Goal: Task Accomplishment & Management: Manage account settings

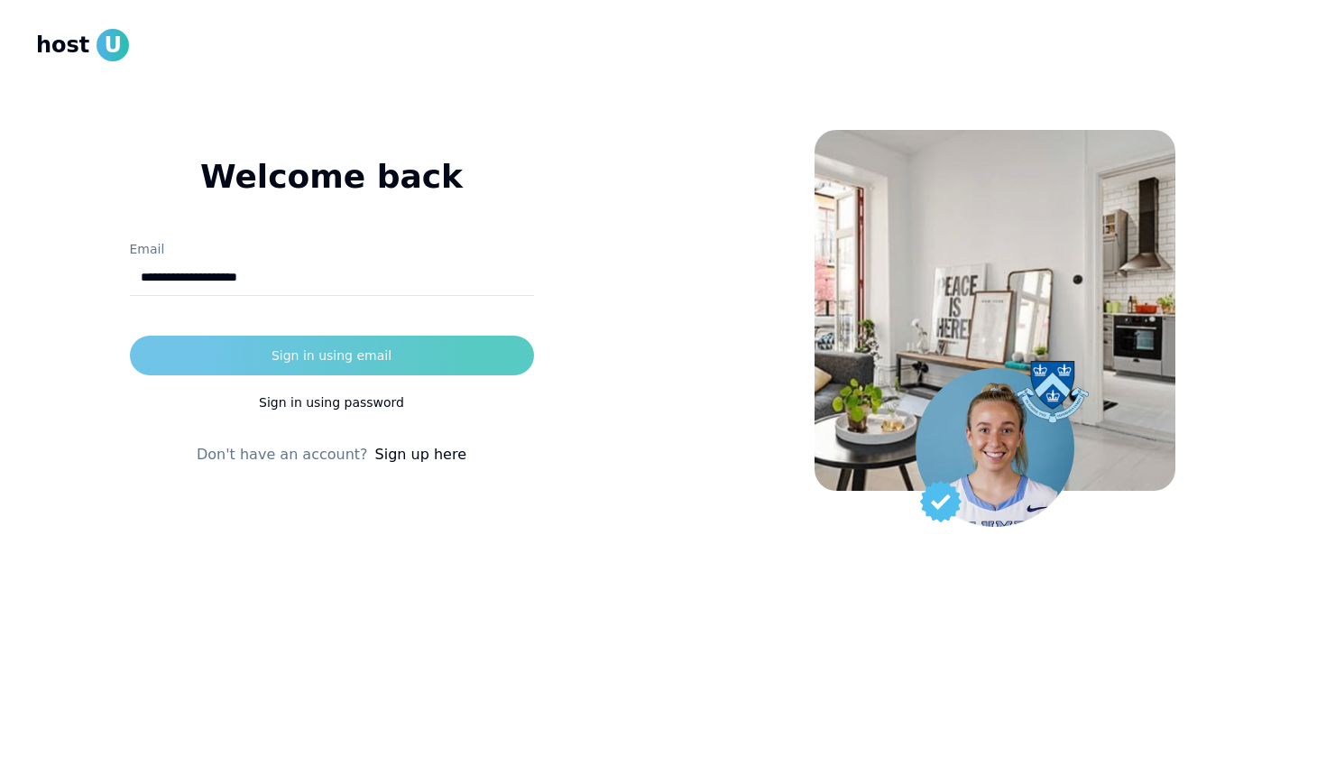
type input "**********"
click at [411, 357] on button "Sign in using email" at bounding box center [332, 356] width 404 height 40
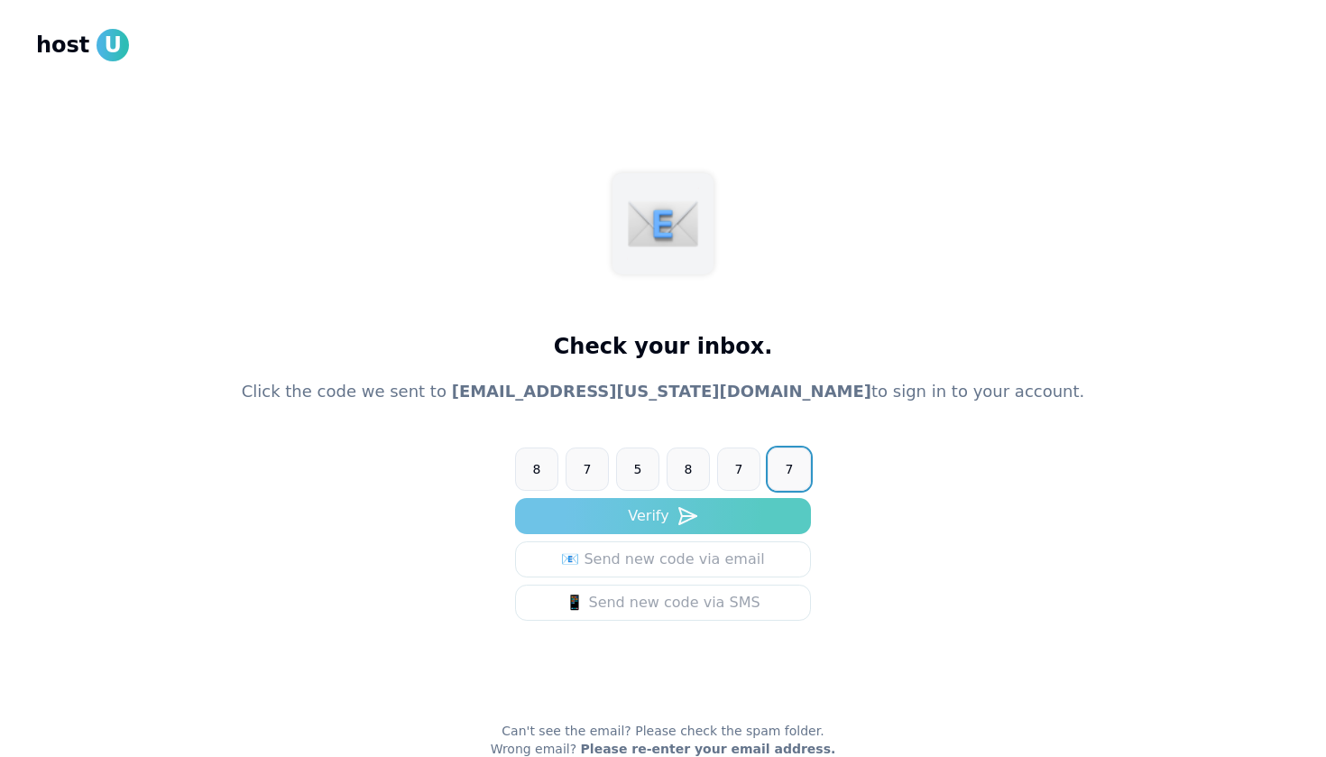
type input "******"
click at [670, 524] on button "Verify" at bounding box center [663, 516] width 296 height 36
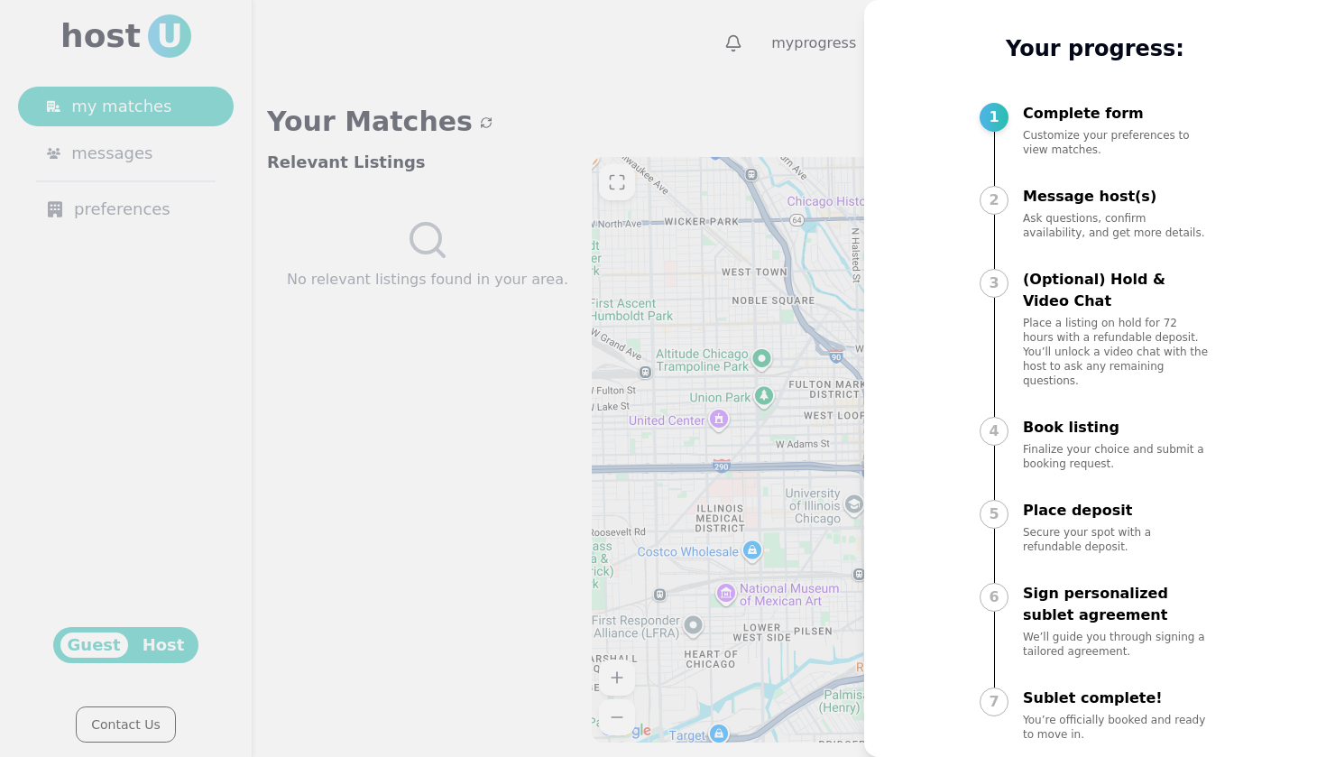
scroll to position [37, 0]
click at [1039, 208] on div "Message host(s) Ask questions, confirm availability, and get more details." at bounding box center [1117, 214] width 188 height 54
click at [702, 272] on div at bounding box center [663, 378] width 1326 height 757
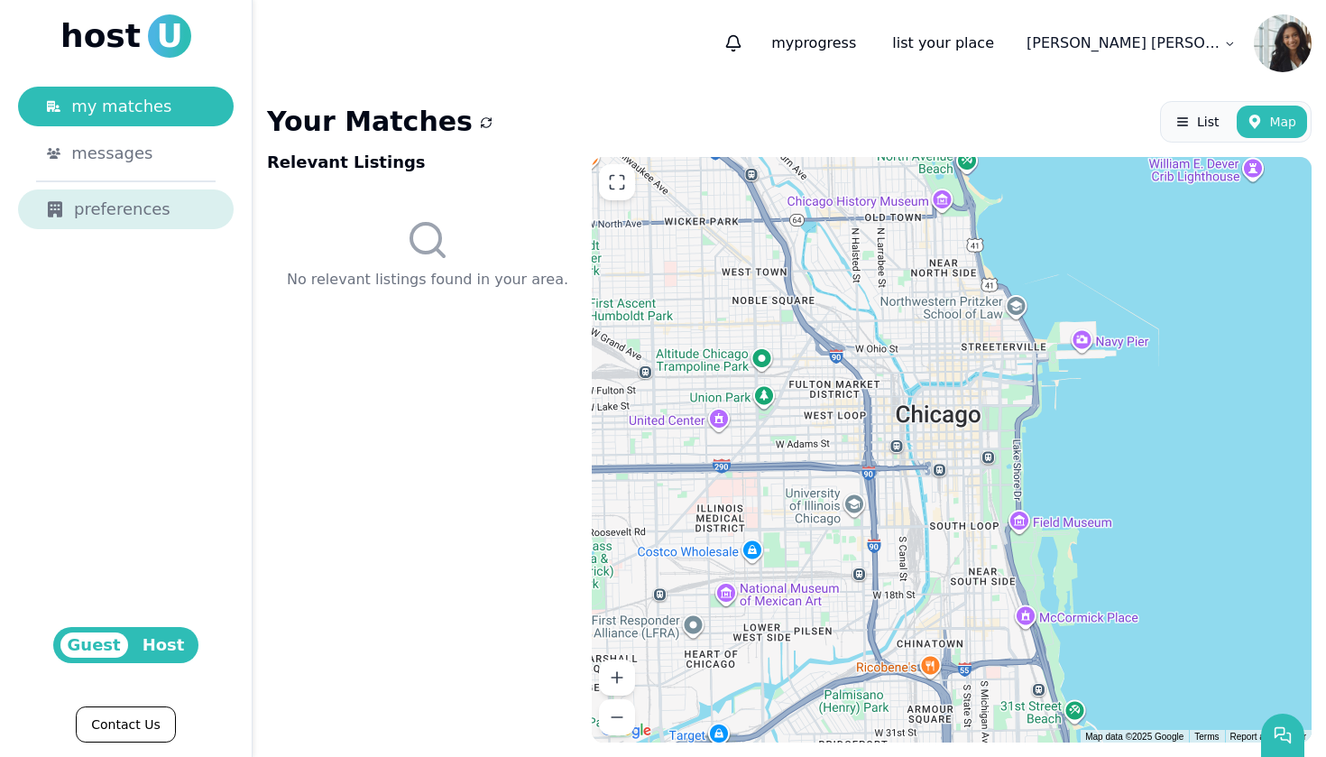
click at [95, 193] on link "preferences" at bounding box center [126, 209] width 216 height 40
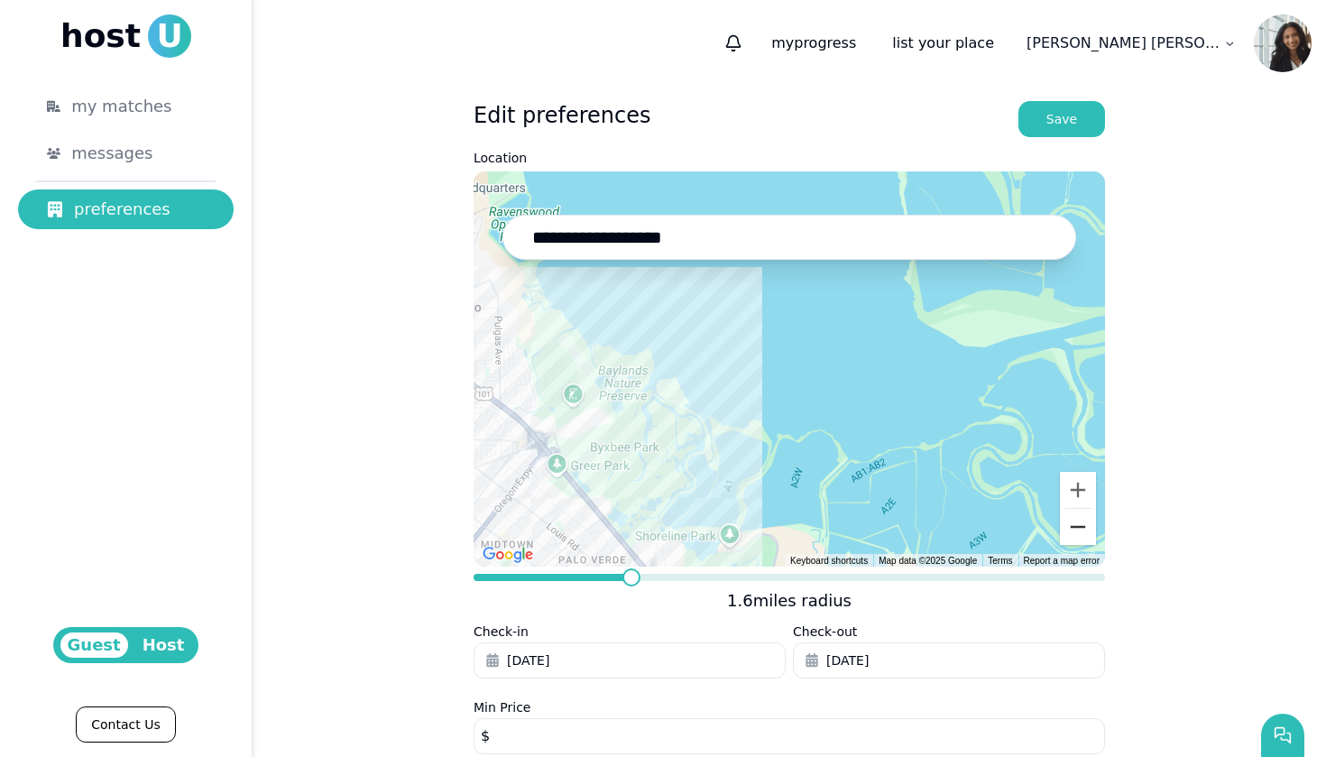
click at [1069, 530] on button "Zoom out" at bounding box center [1078, 527] width 36 height 36
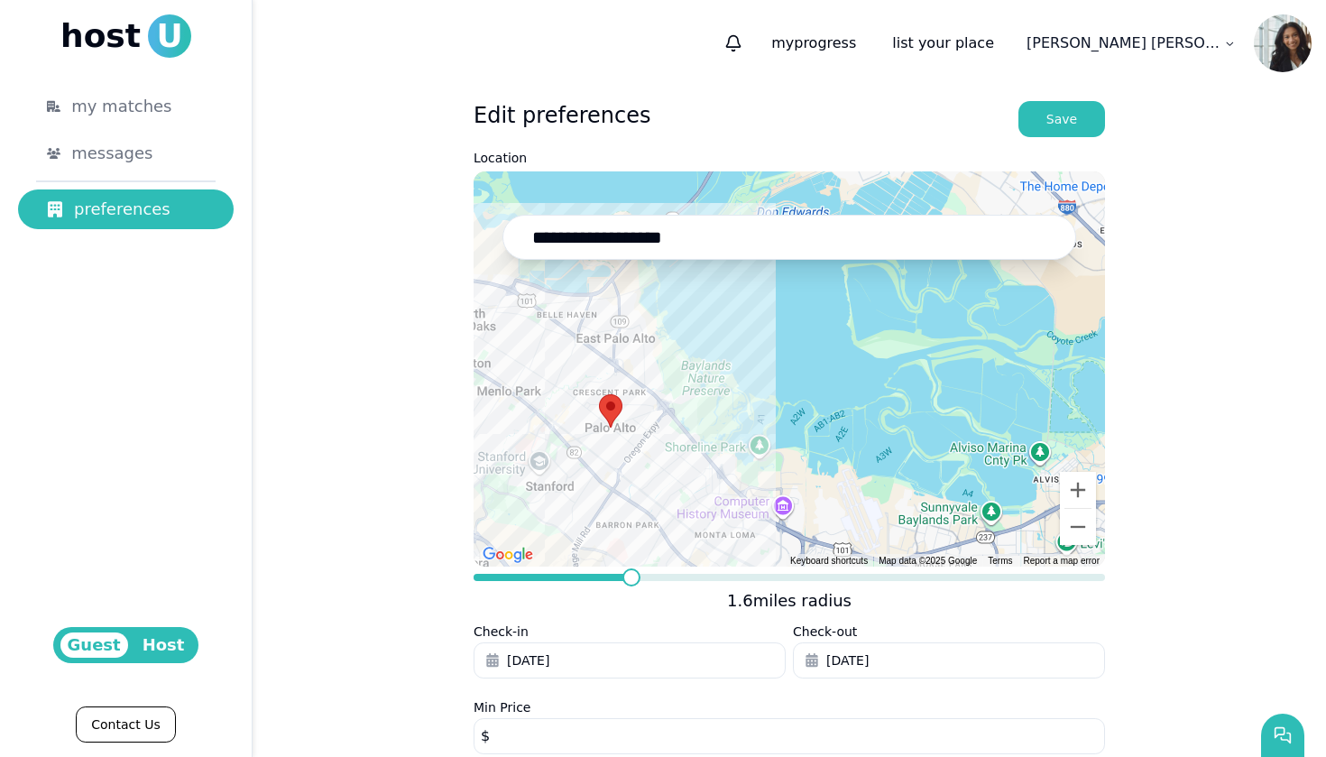
click at [665, 234] on input "**********" at bounding box center [789, 237] width 574 height 45
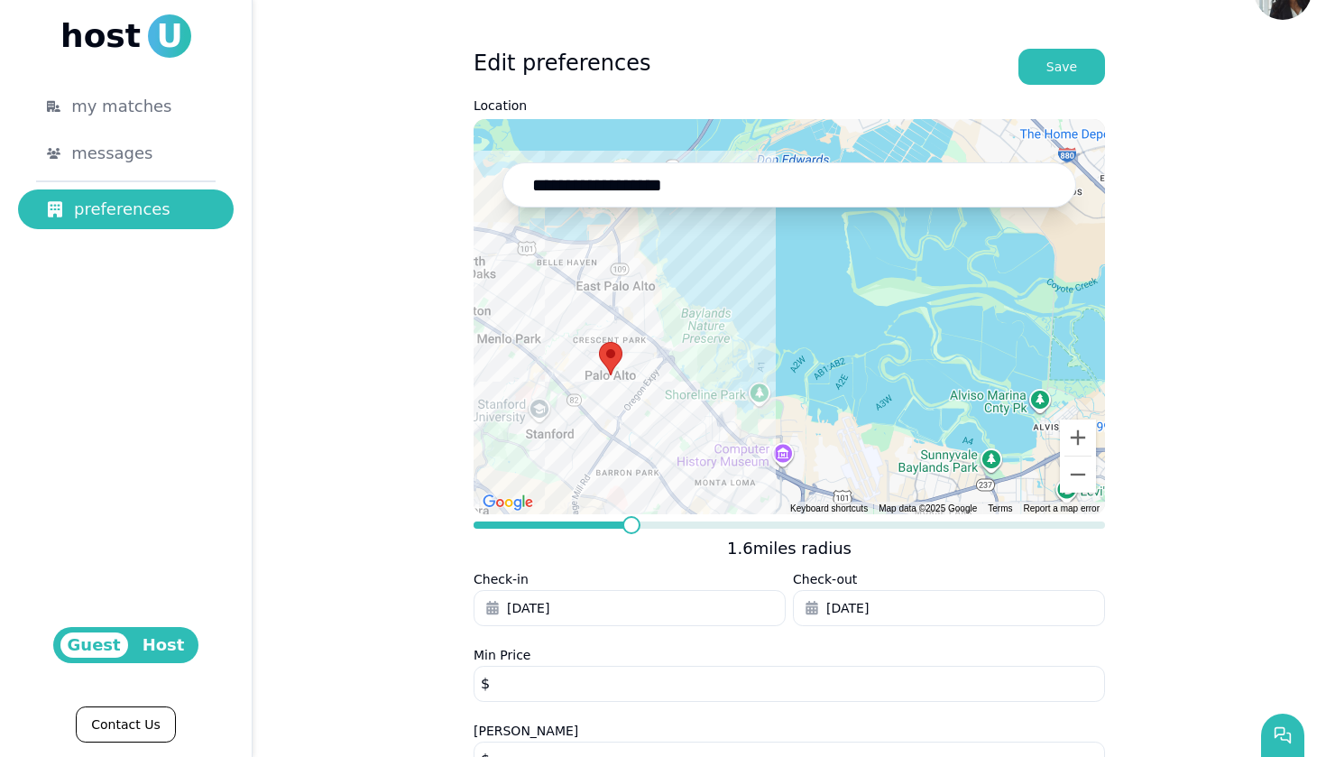
scroll to position [89, 0]
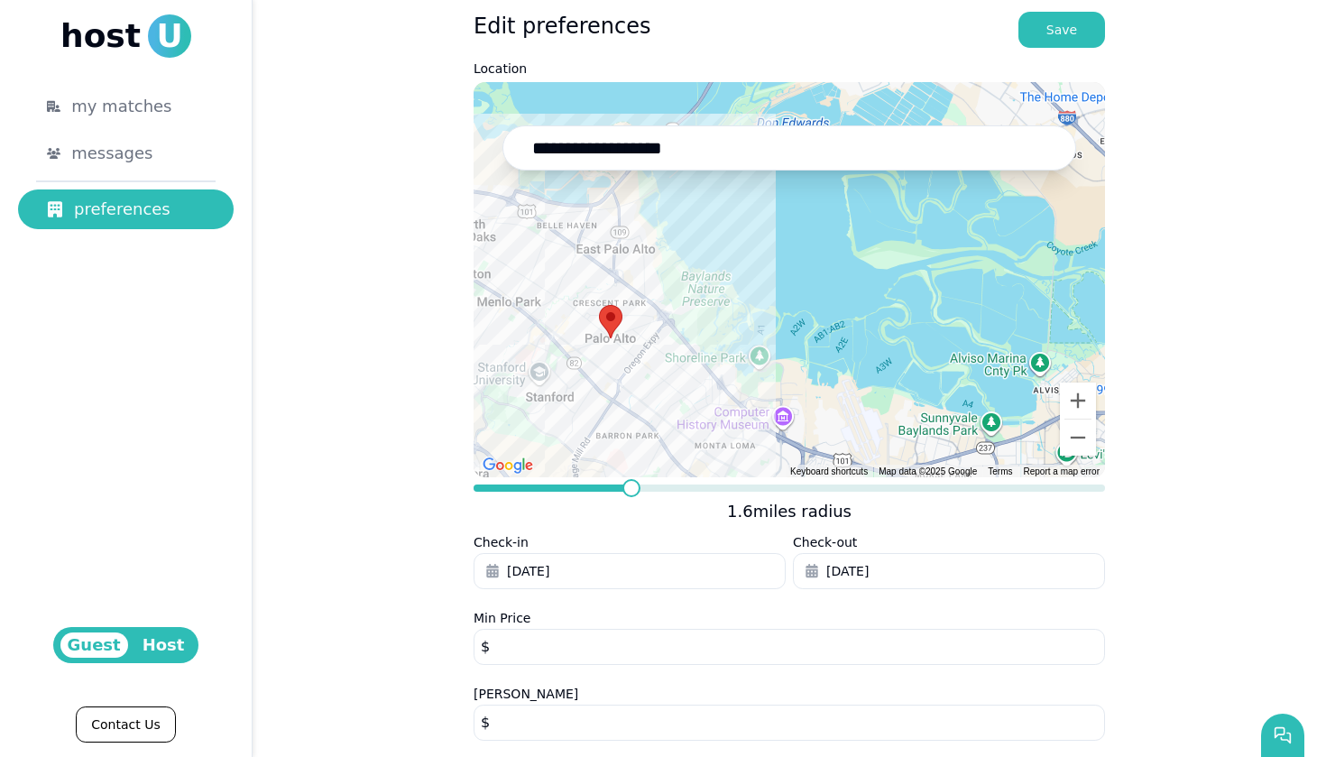
click at [668, 569] on button "[DATE]" at bounding box center [630, 571] width 312 height 36
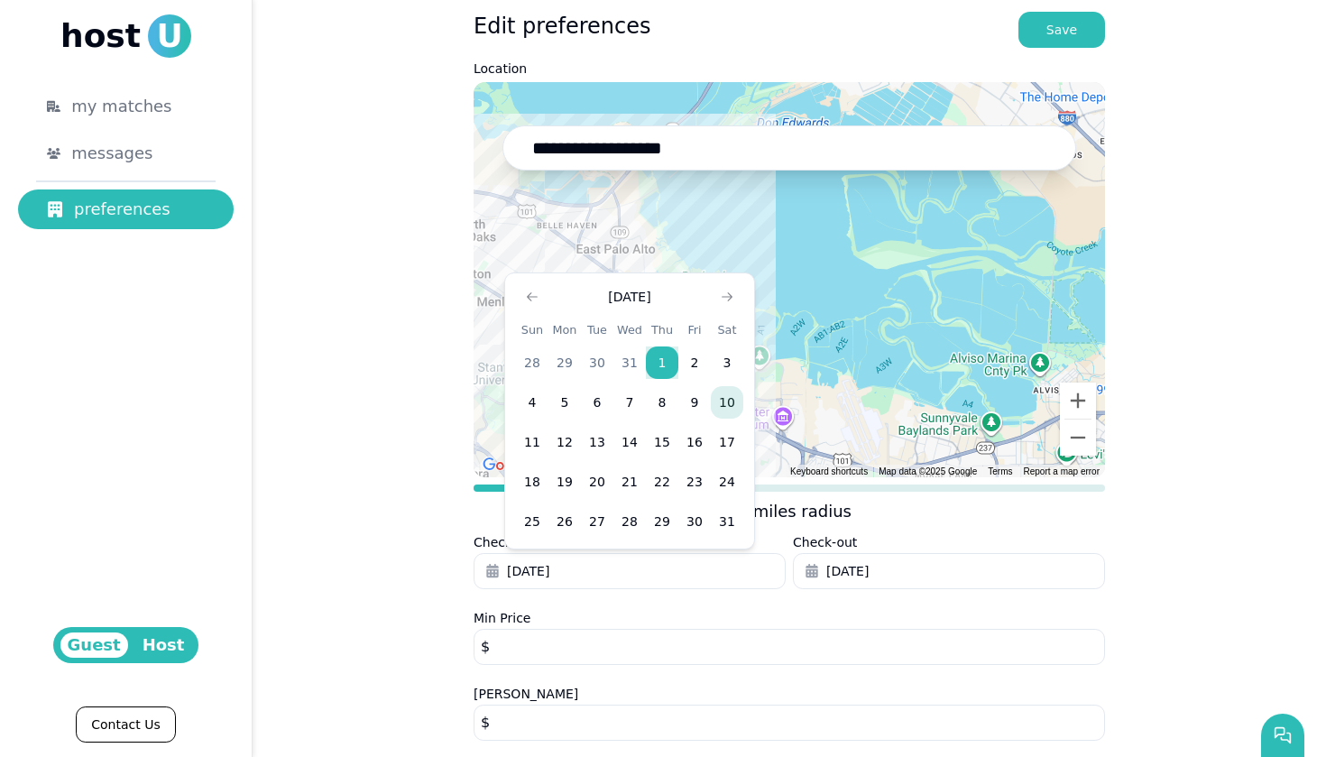
click at [722, 403] on button "10" at bounding box center [727, 402] width 32 height 32
click at [872, 582] on button "[DATE]" at bounding box center [949, 571] width 312 height 36
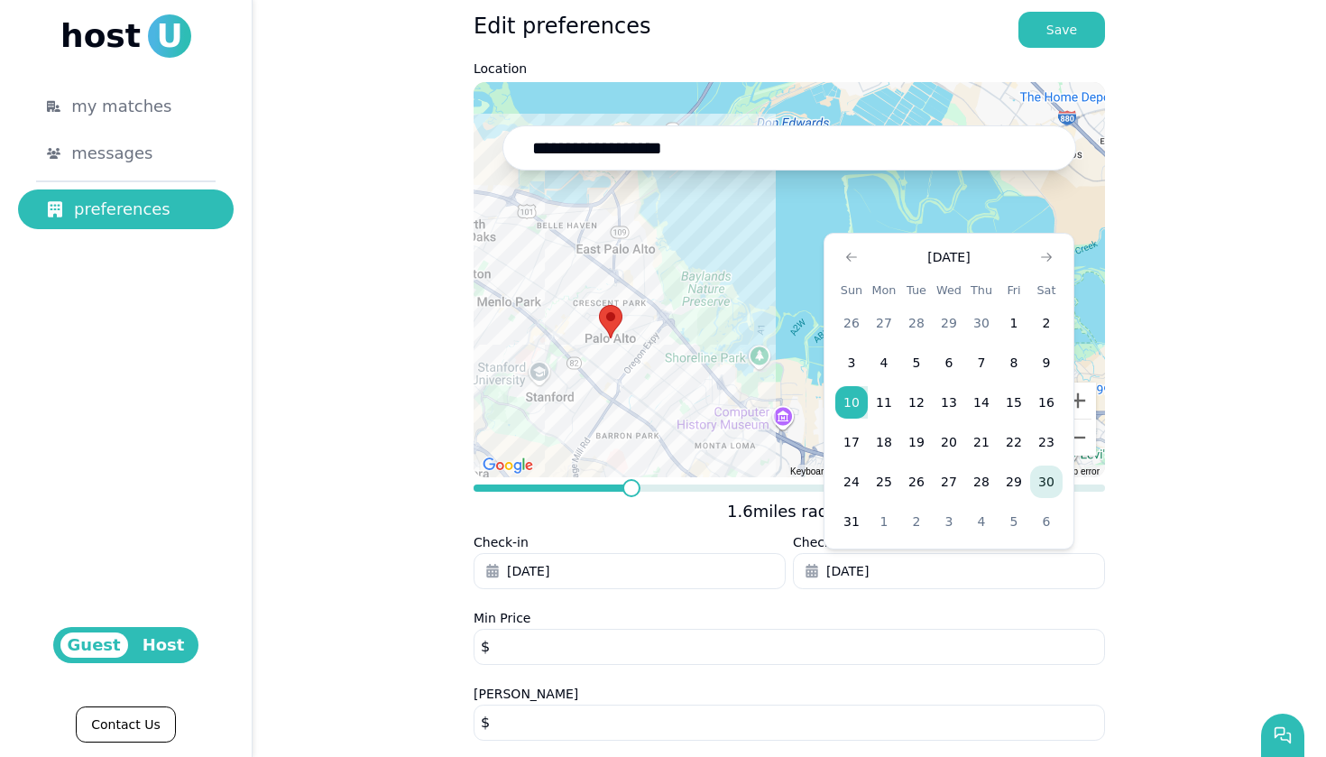
click at [1048, 480] on button "30" at bounding box center [1046, 482] width 32 height 32
click at [1177, 579] on div "**********" at bounding box center [790, 465] width 1074 height 936
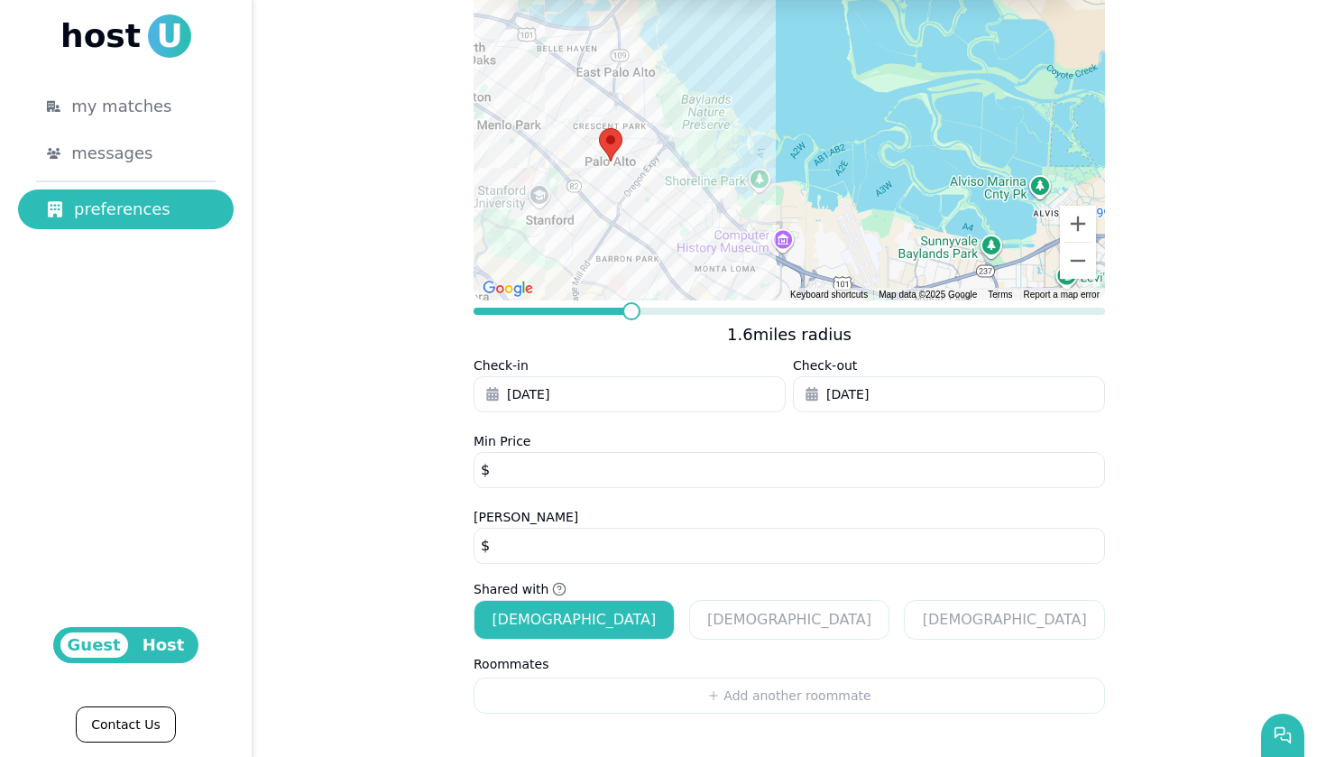
scroll to position [266, 0]
click at [668, 556] on input "****" at bounding box center [790, 546] width 632 height 36
type input "****"
click at [766, 613] on button "[DEMOGRAPHIC_DATA]" at bounding box center [789, 620] width 201 height 40
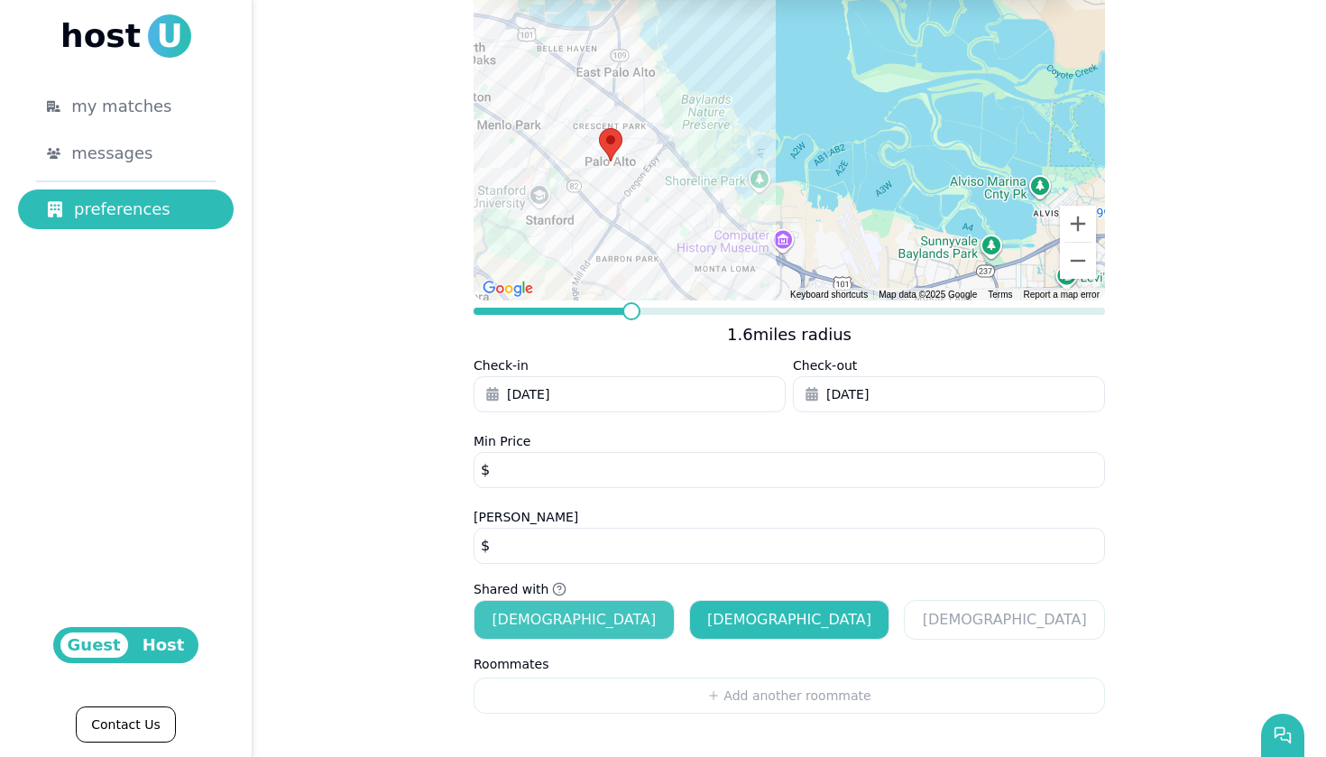
click at [621, 608] on button "[DEMOGRAPHIC_DATA]" at bounding box center [574, 620] width 201 height 40
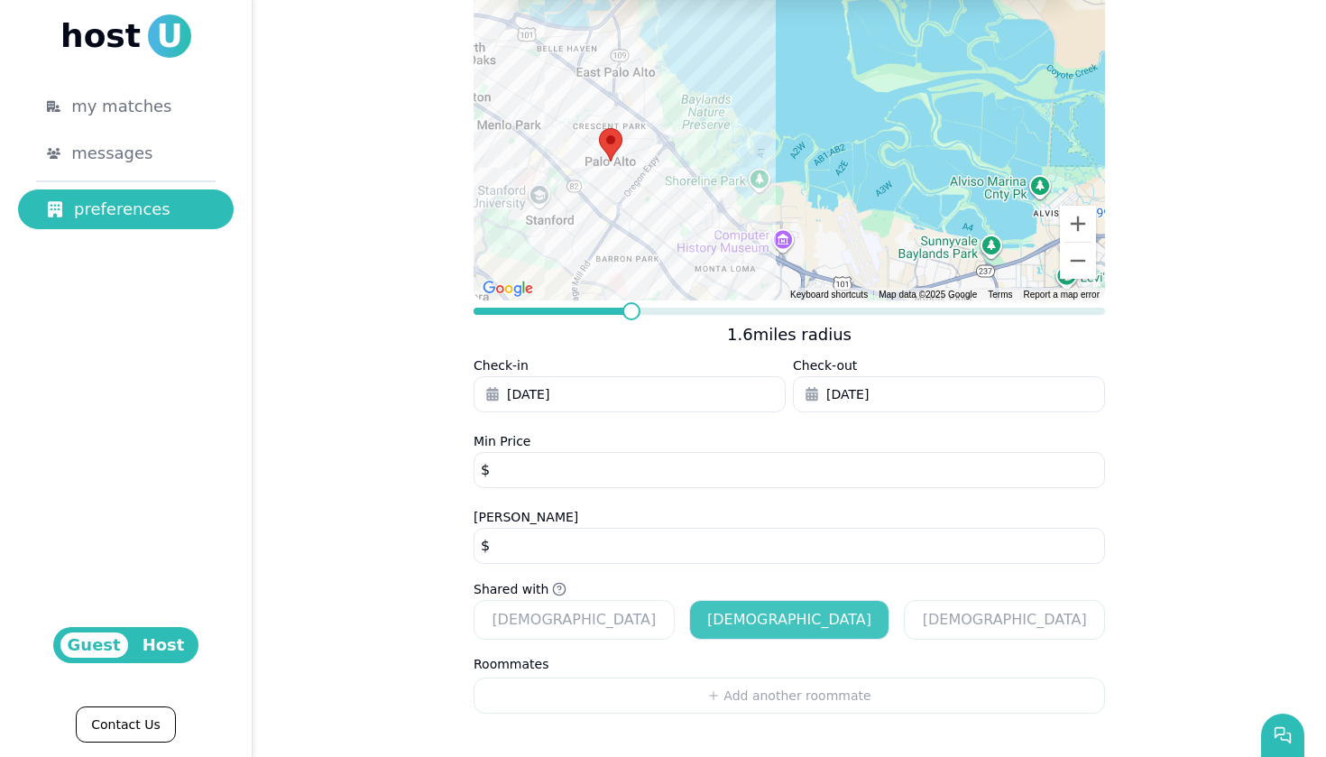
click at [781, 609] on button "[DEMOGRAPHIC_DATA]" at bounding box center [789, 620] width 201 height 40
click at [554, 585] on icon "button" at bounding box center [559, 589] width 14 height 14
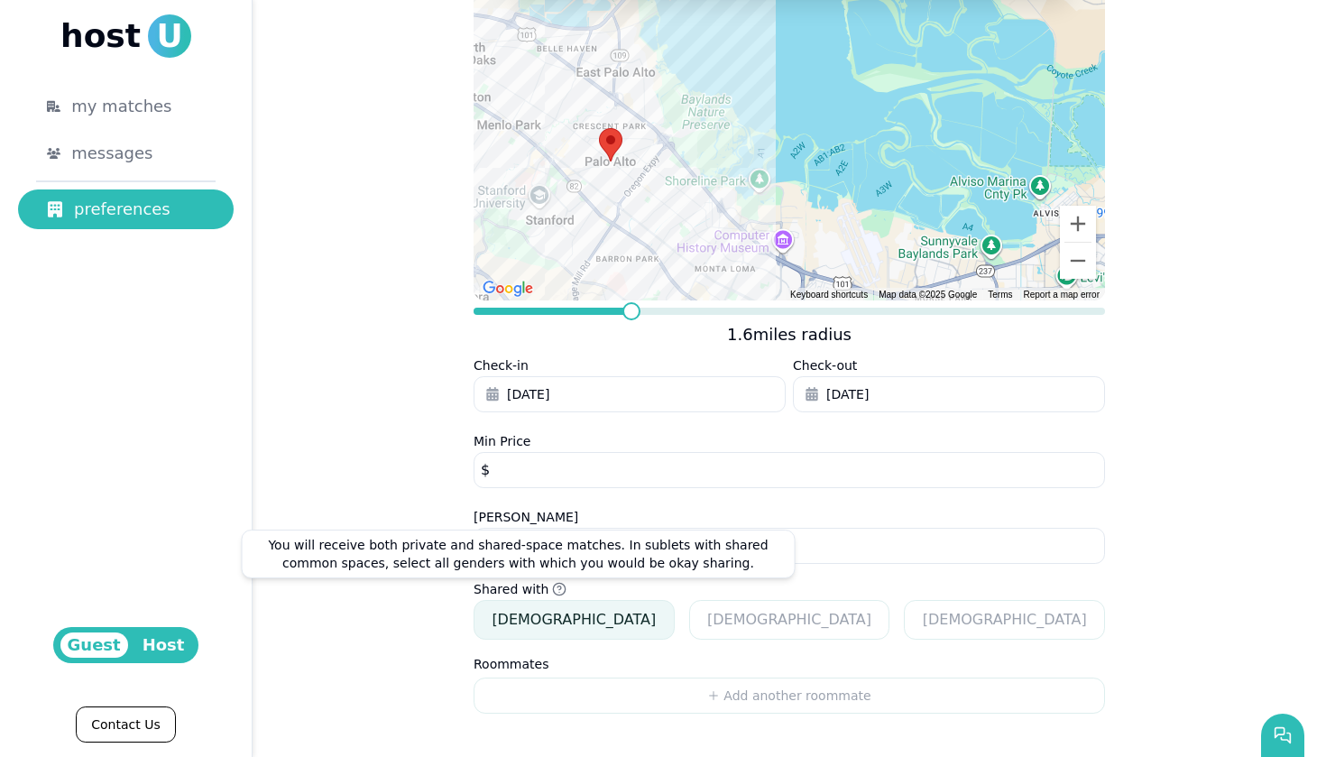
click at [649, 620] on button "[DEMOGRAPHIC_DATA]" at bounding box center [574, 620] width 201 height 40
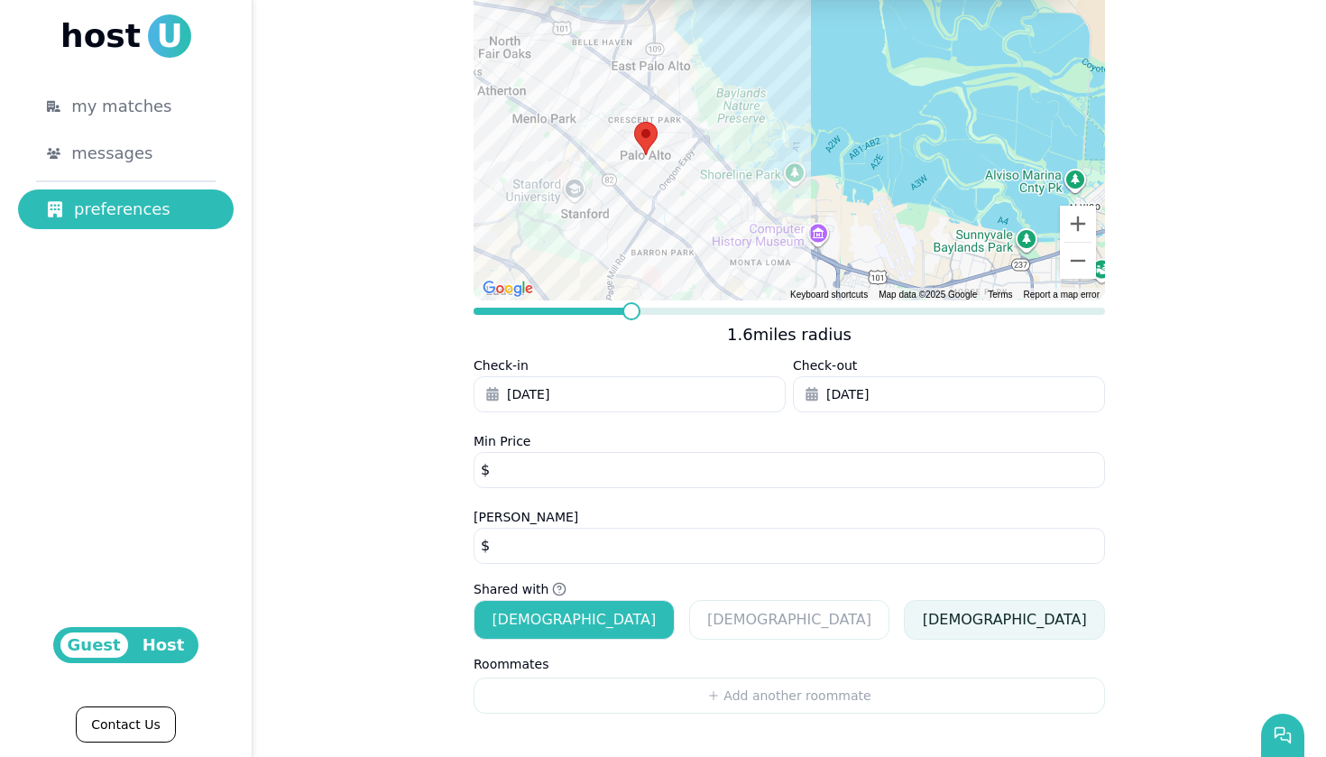
scroll to position [266, 0]
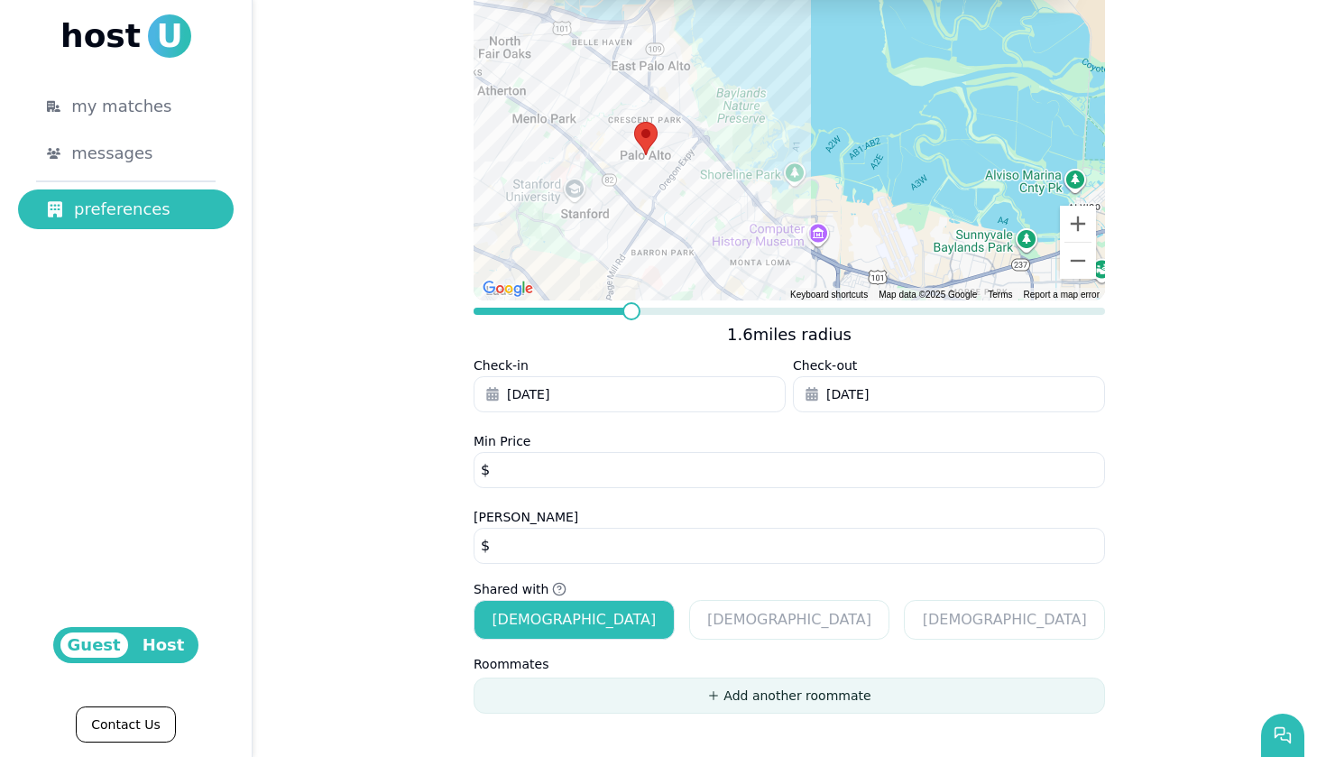
click at [548, 690] on button "Add another roommate" at bounding box center [790, 696] width 632 height 36
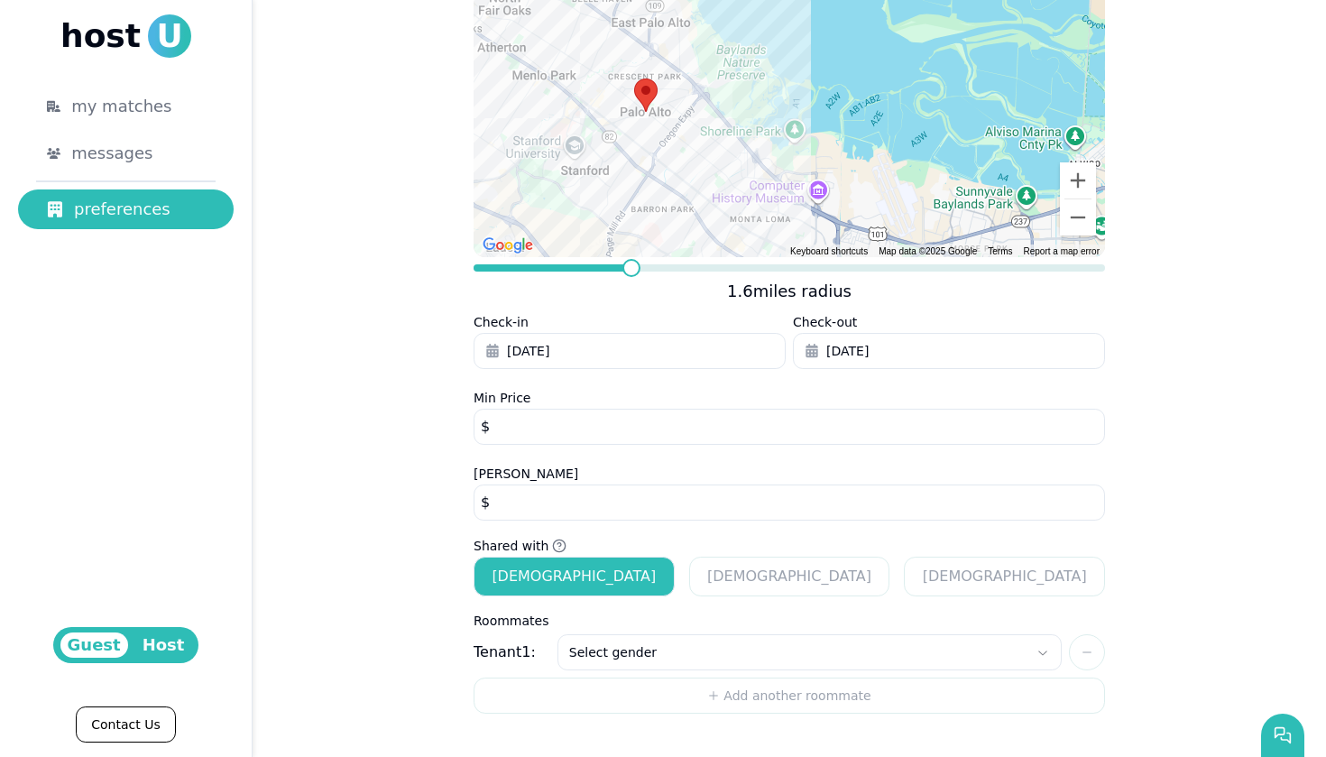
scroll to position [309, 0]
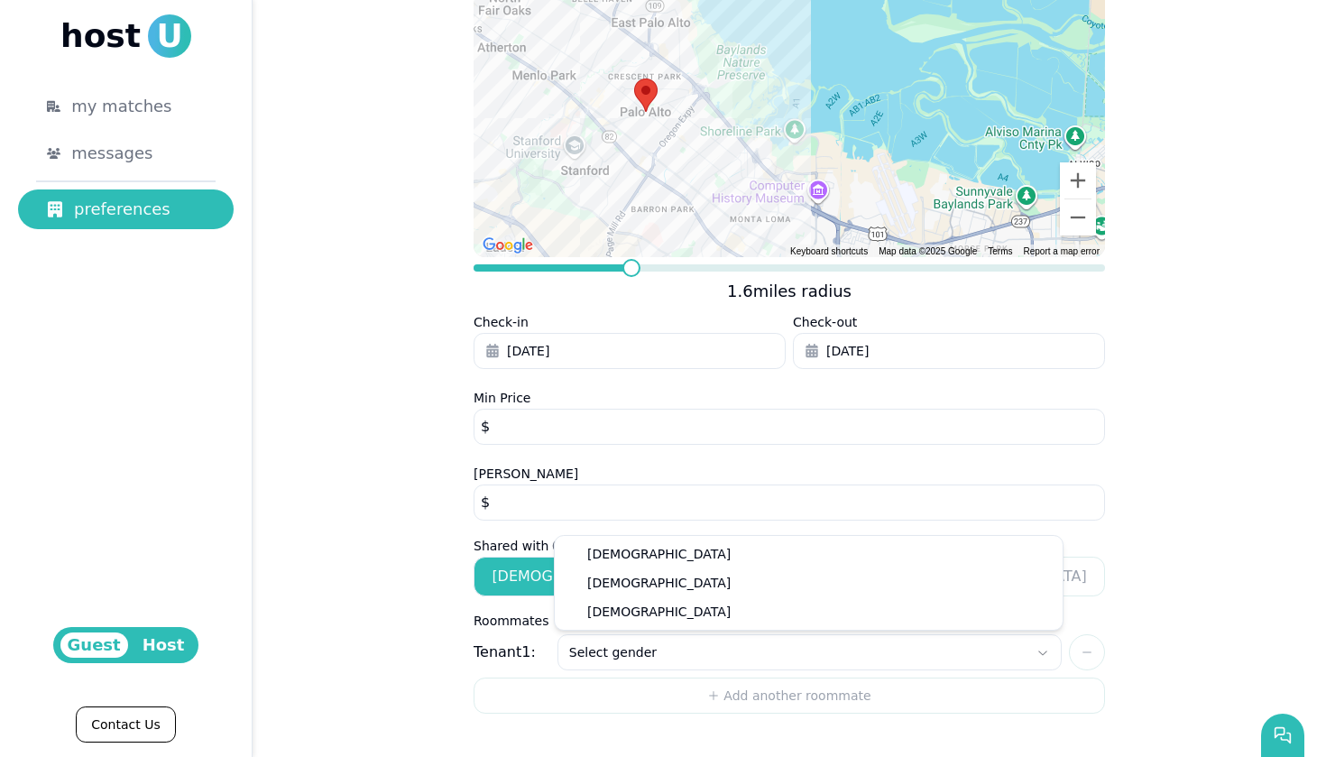
click at [897, 656] on html "**********" at bounding box center [663, 378] width 1326 height 757
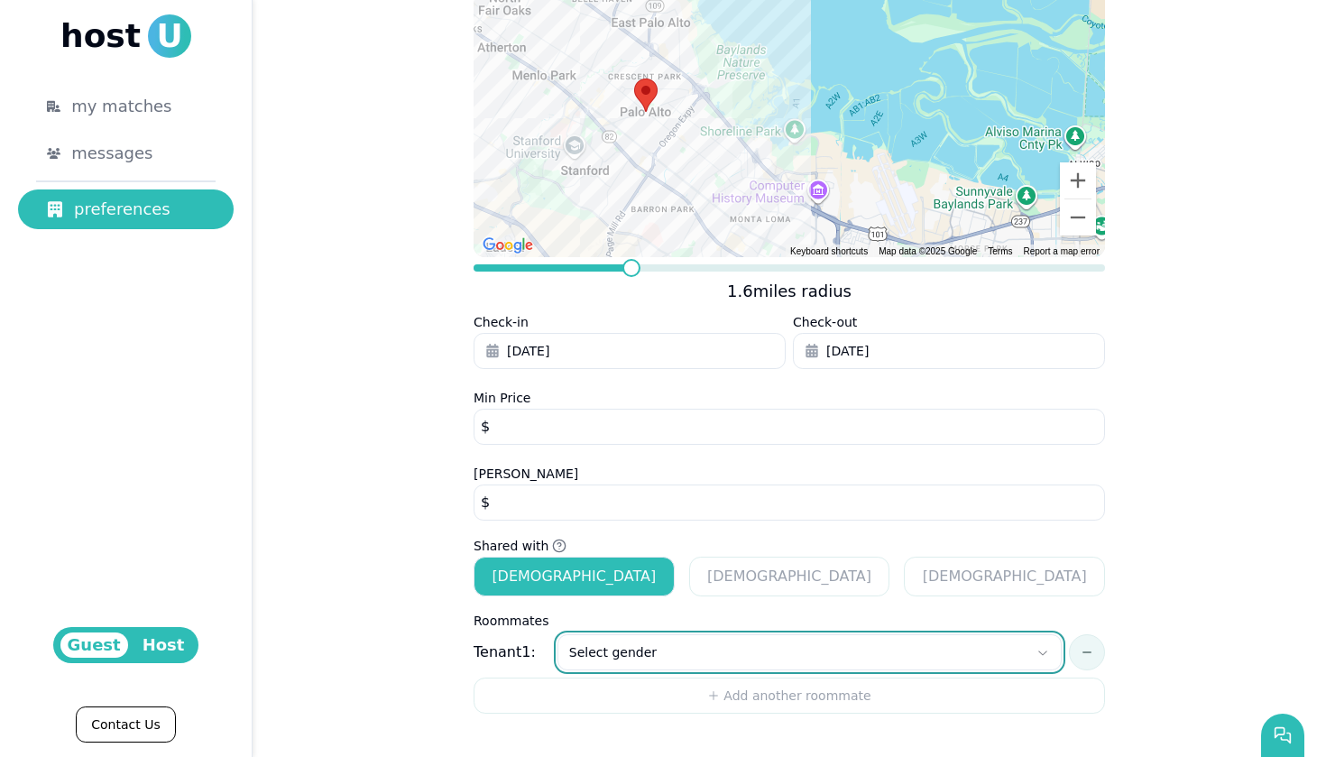
click at [1093, 650] on html "**********" at bounding box center [663, 378] width 1326 height 757
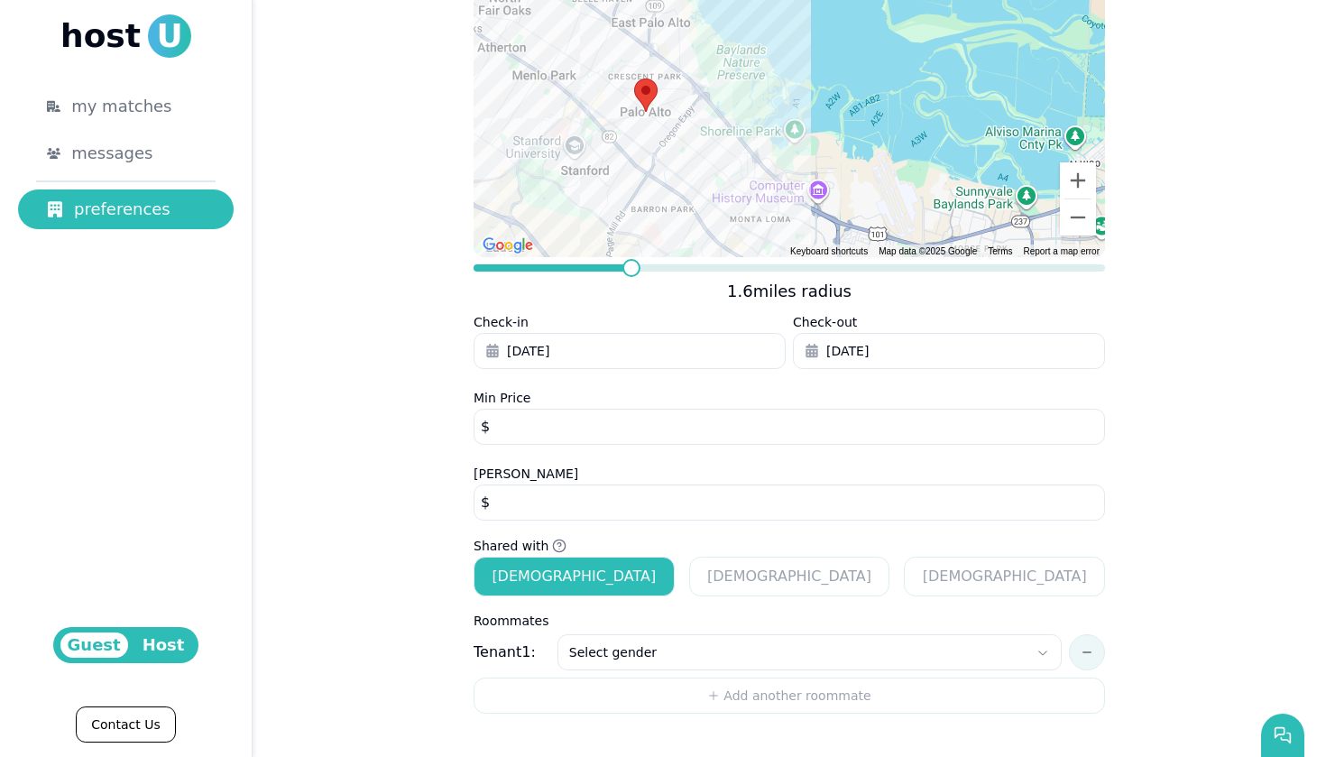
click at [1093, 652] on button at bounding box center [1087, 652] width 36 height 36
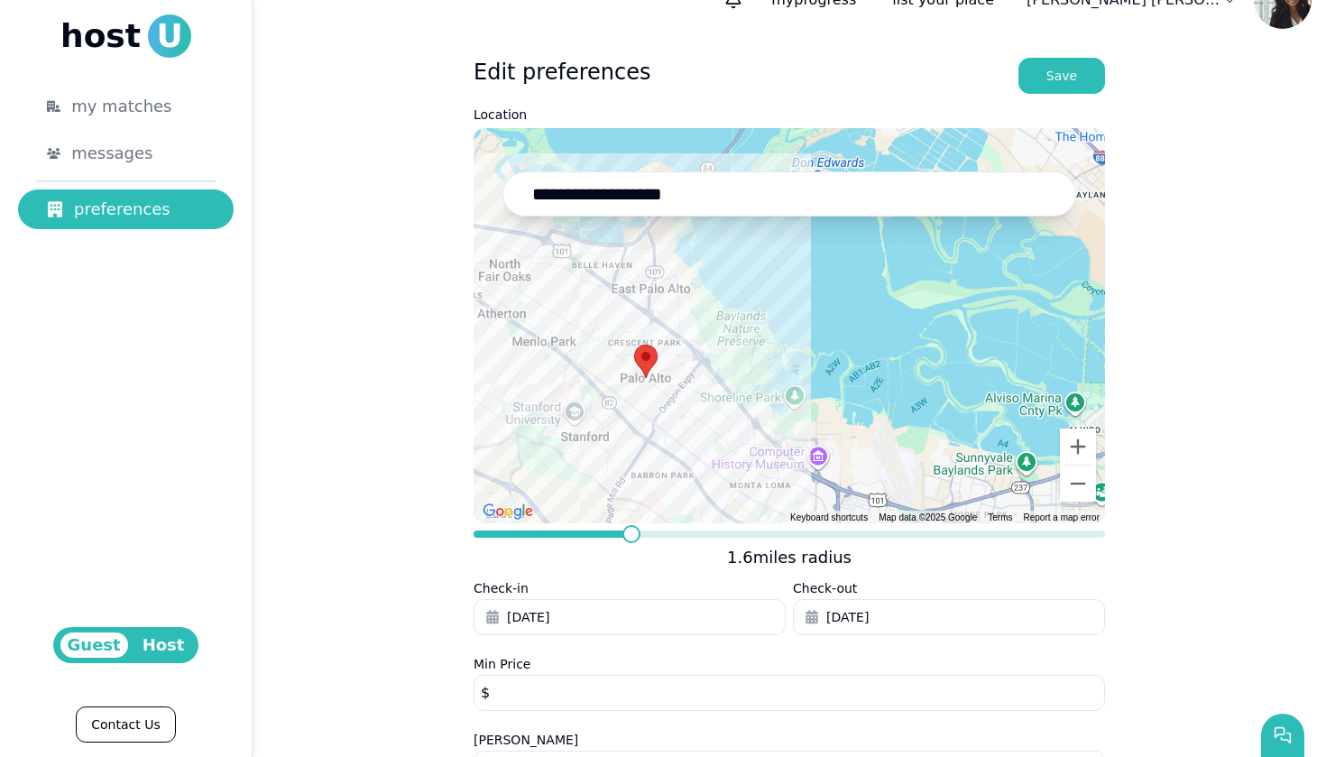
scroll to position [41, 0]
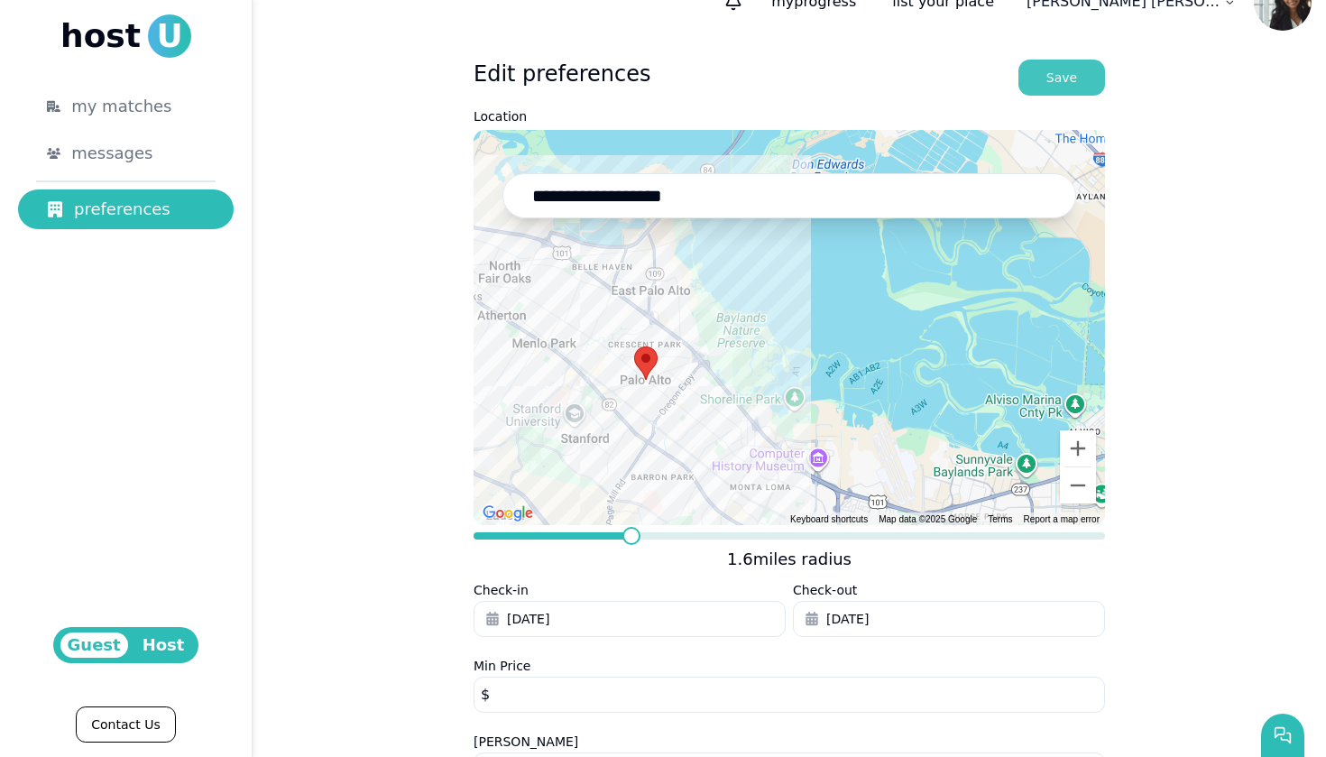
click at [1057, 84] on div "Save" at bounding box center [1061, 78] width 31 height 18
click at [659, 532] on span at bounding box center [662, 536] width 18 height 18
click at [656, 532] on span at bounding box center [662, 536] width 18 height 18
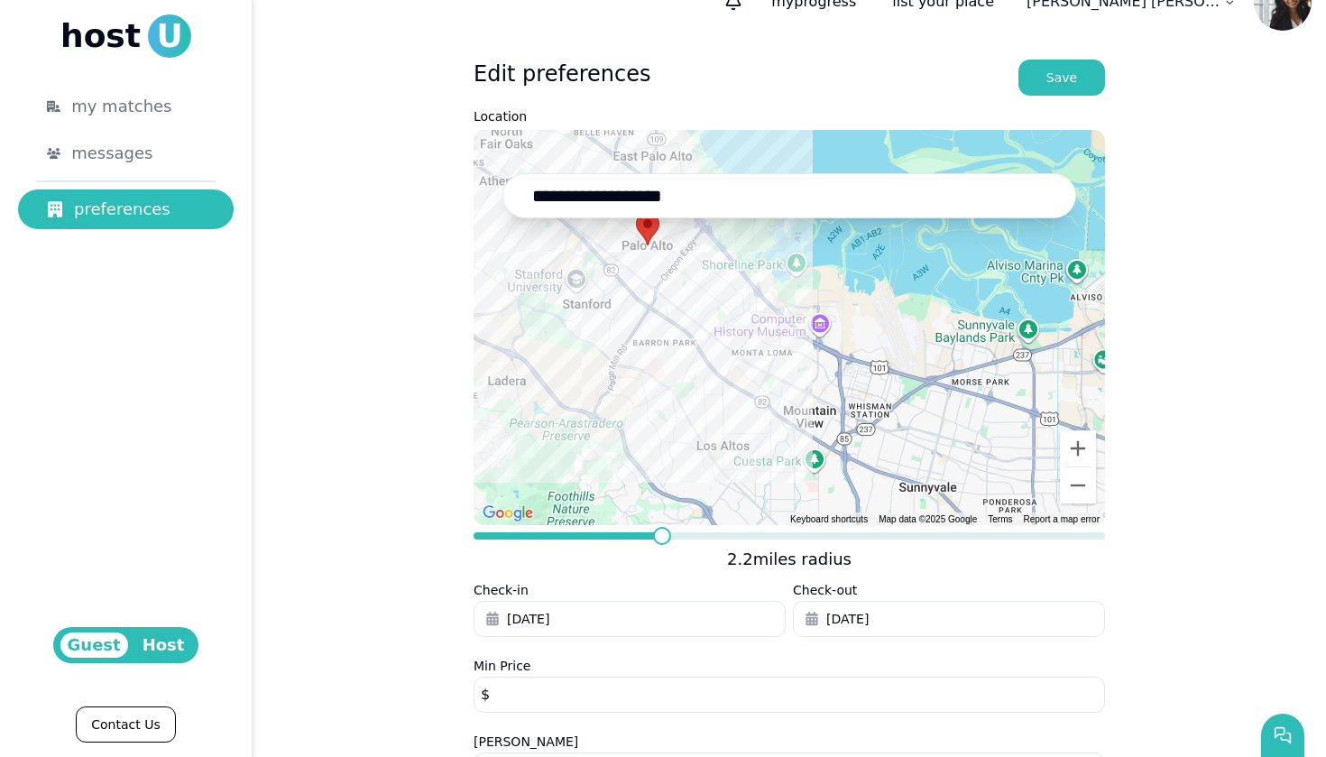
drag, startPoint x: 938, startPoint y: 430, endPoint x: 940, endPoint y: 292, distance: 138.0
click at [940, 292] on div at bounding box center [790, 327] width 632 height 395
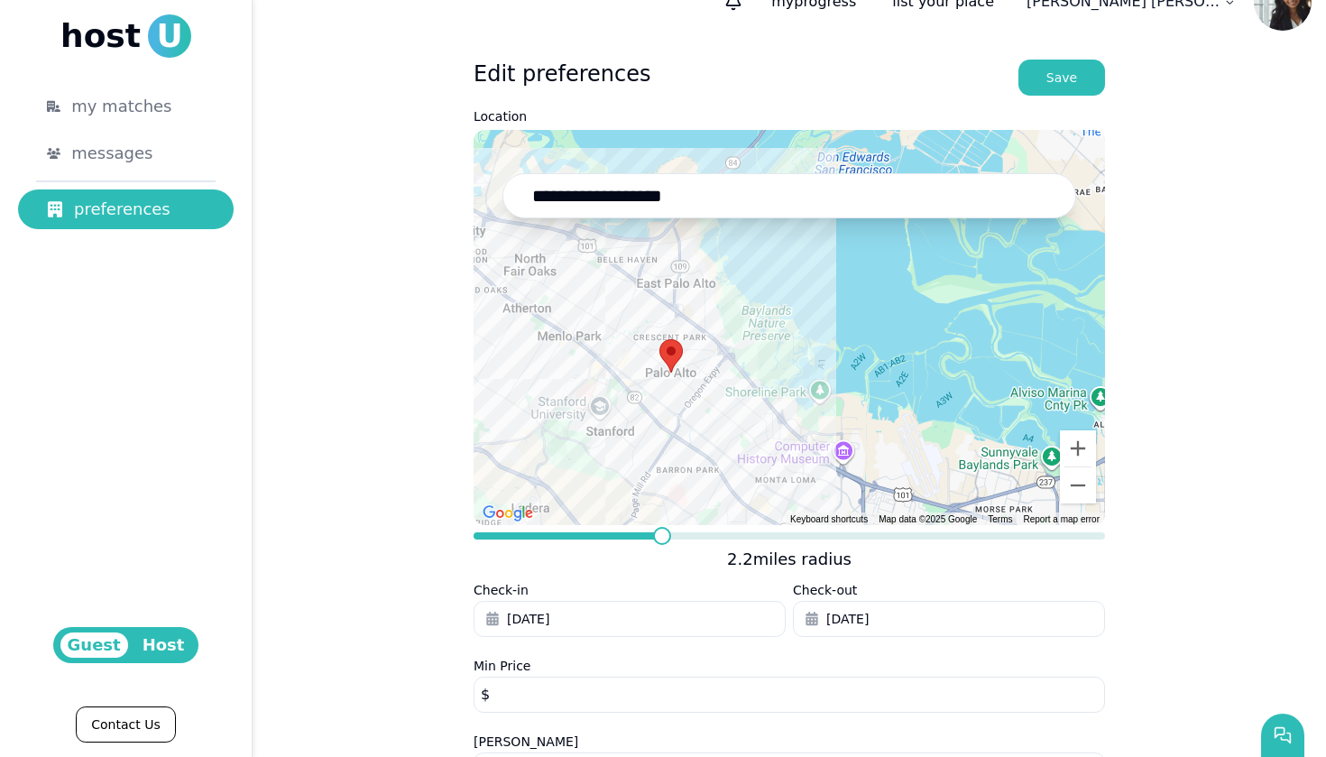
drag, startPoint x: 839, startPoint y: 301, endPoint x: 862, endPoint y: 430, distance: 131.0
click at [862, 430] on div at bounding box center [790, 327] width 632 height 395
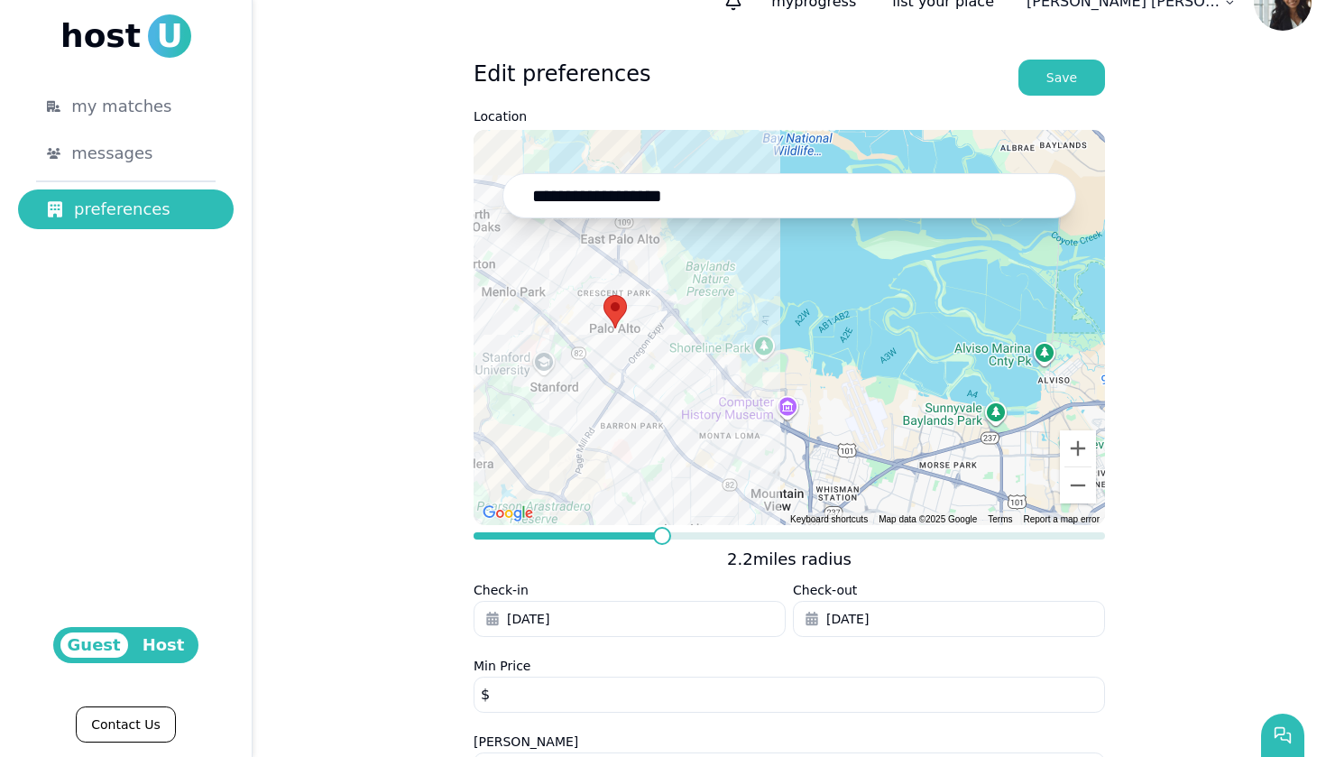
drag, startPoint x: 876, startPoint y: 361, endPoint x: 798, endPoint y: 284, distance: 109.1
click at [798, 284] on div at bounding box center [790, 327] width 632 height 395
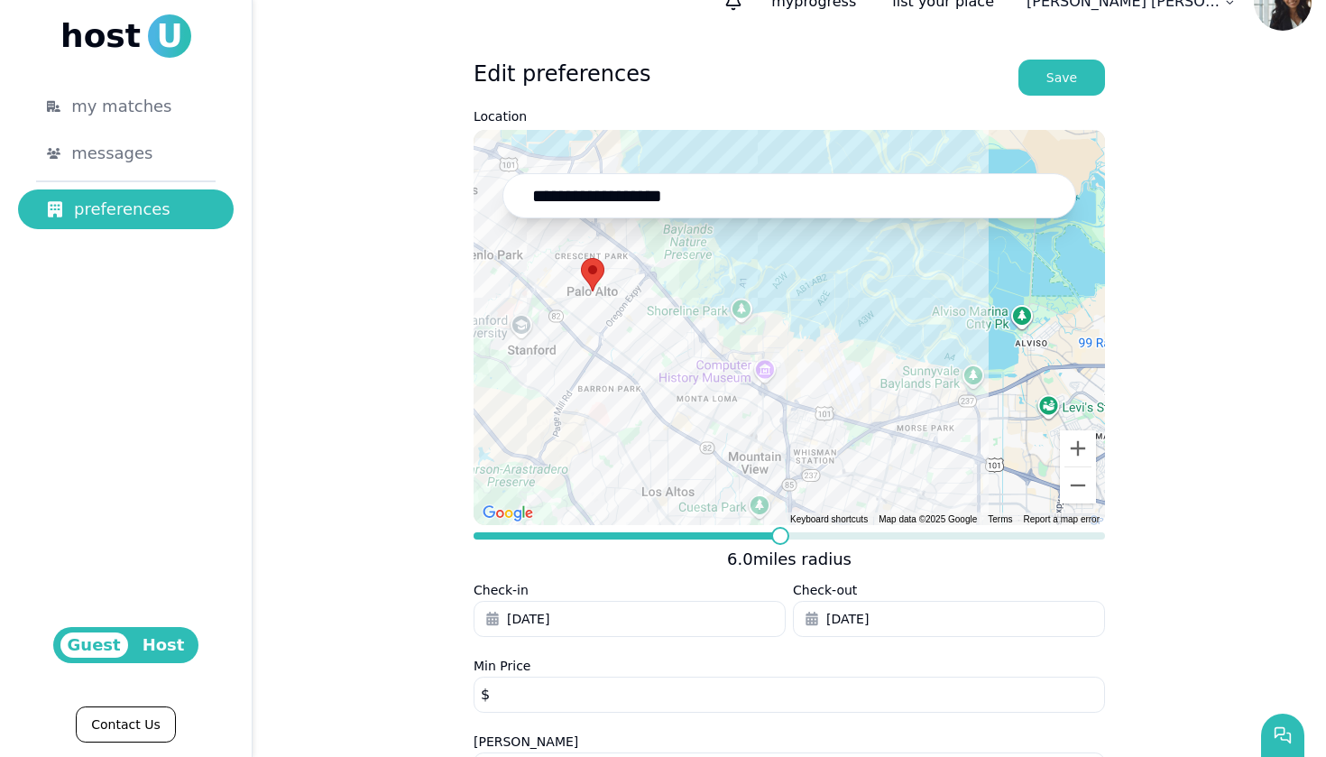
click at [779, 535] on span at bounding box center [780, 536] width 18 height 18
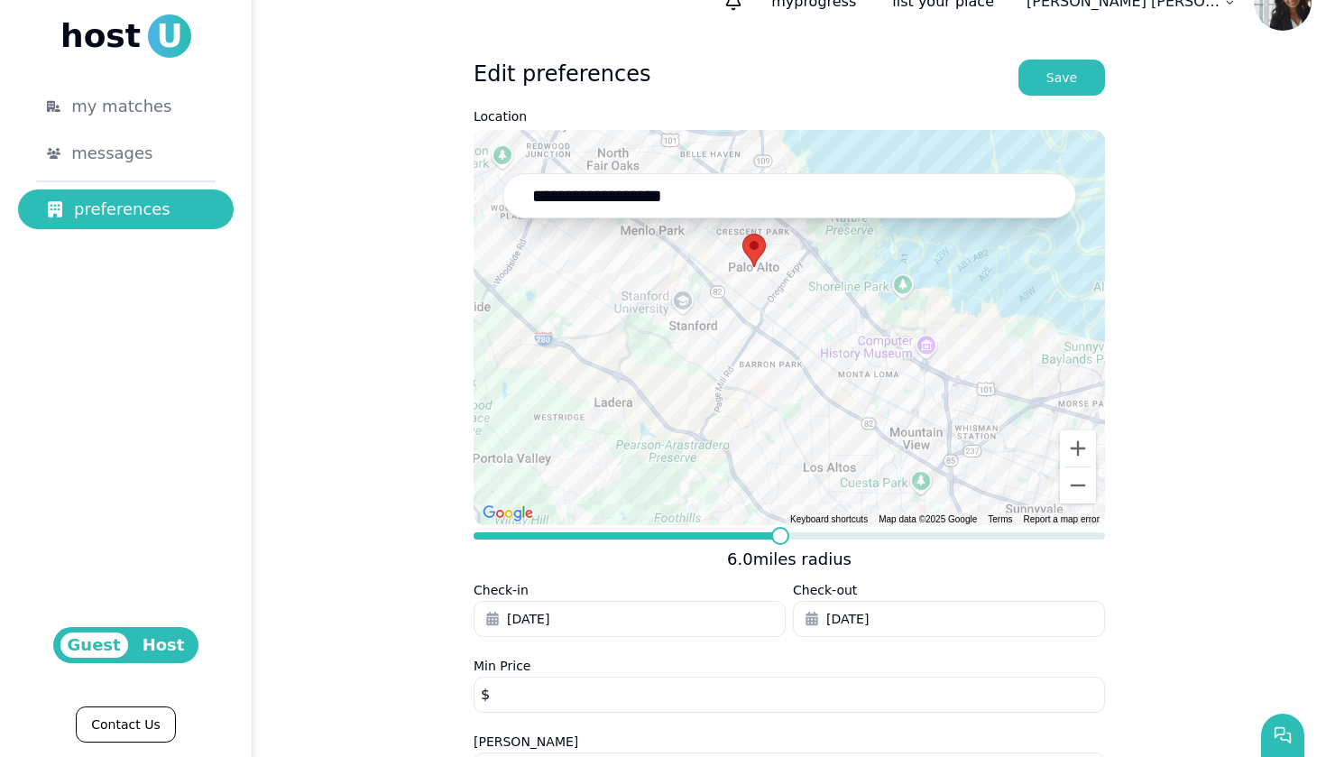
drag, startPoint x: 971, startPoint y: 301, endPoint x: 1135, endPoint y: 274, distance: 166.4
click at [1135, 274] on div "**********" at bounding box center [790, 513] width 1074 height 936
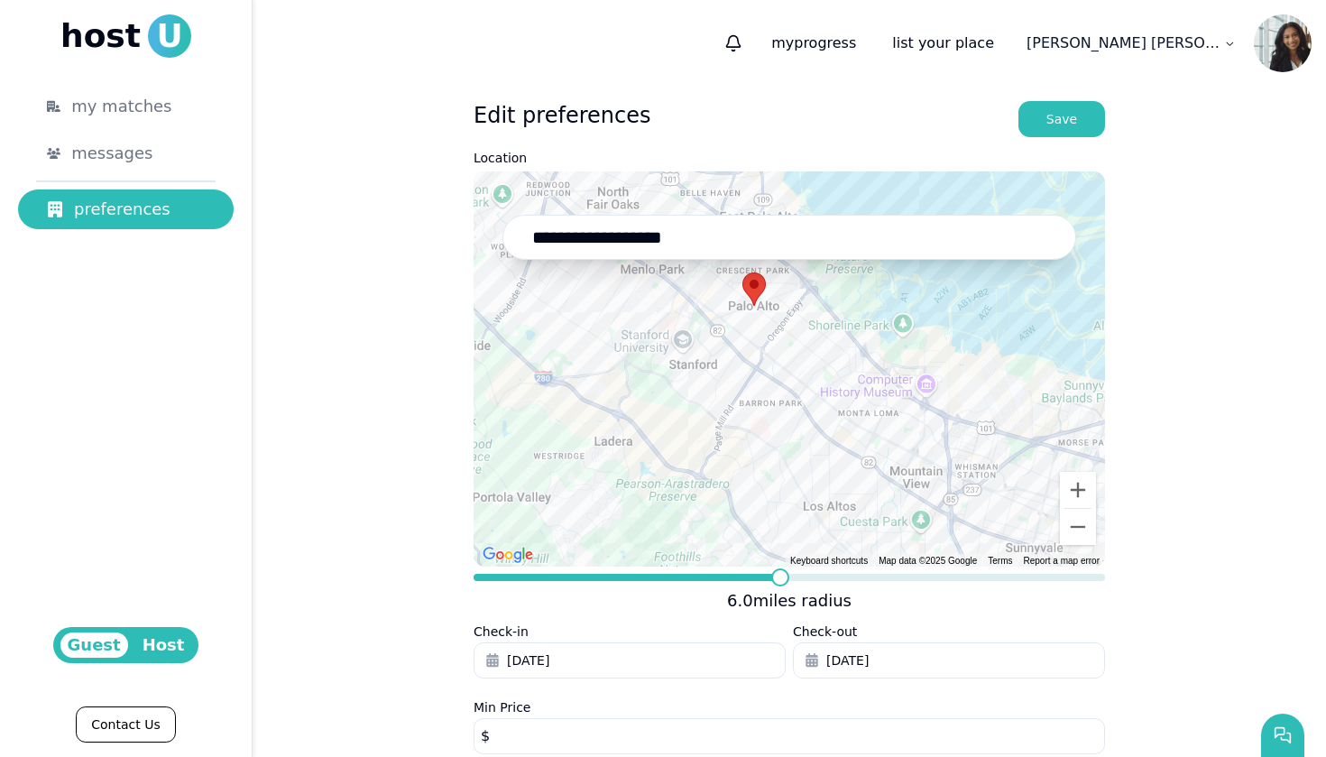
scroll to position [0, 0]
click at [1077, 125] on button "Save" at bounding box center [1062, 119] width 87 height 36
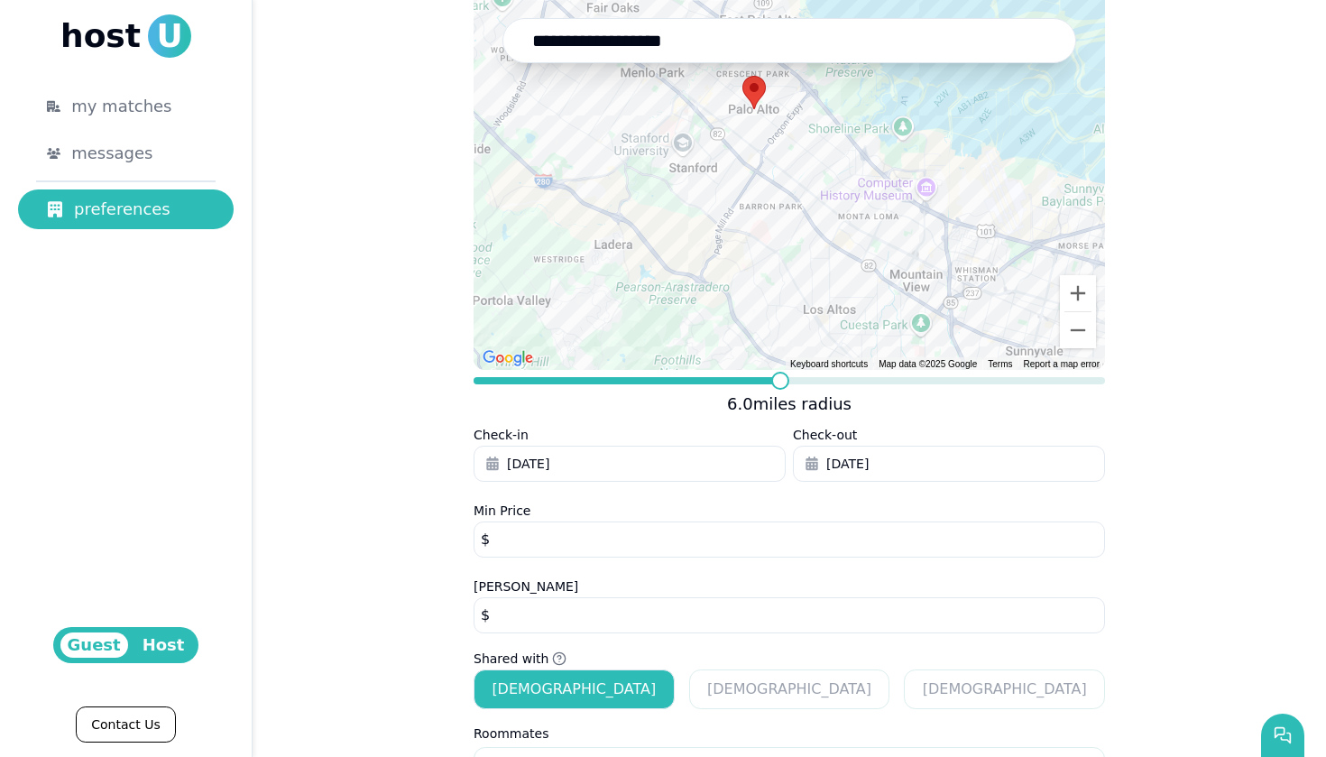
scroll to position [201, 0]
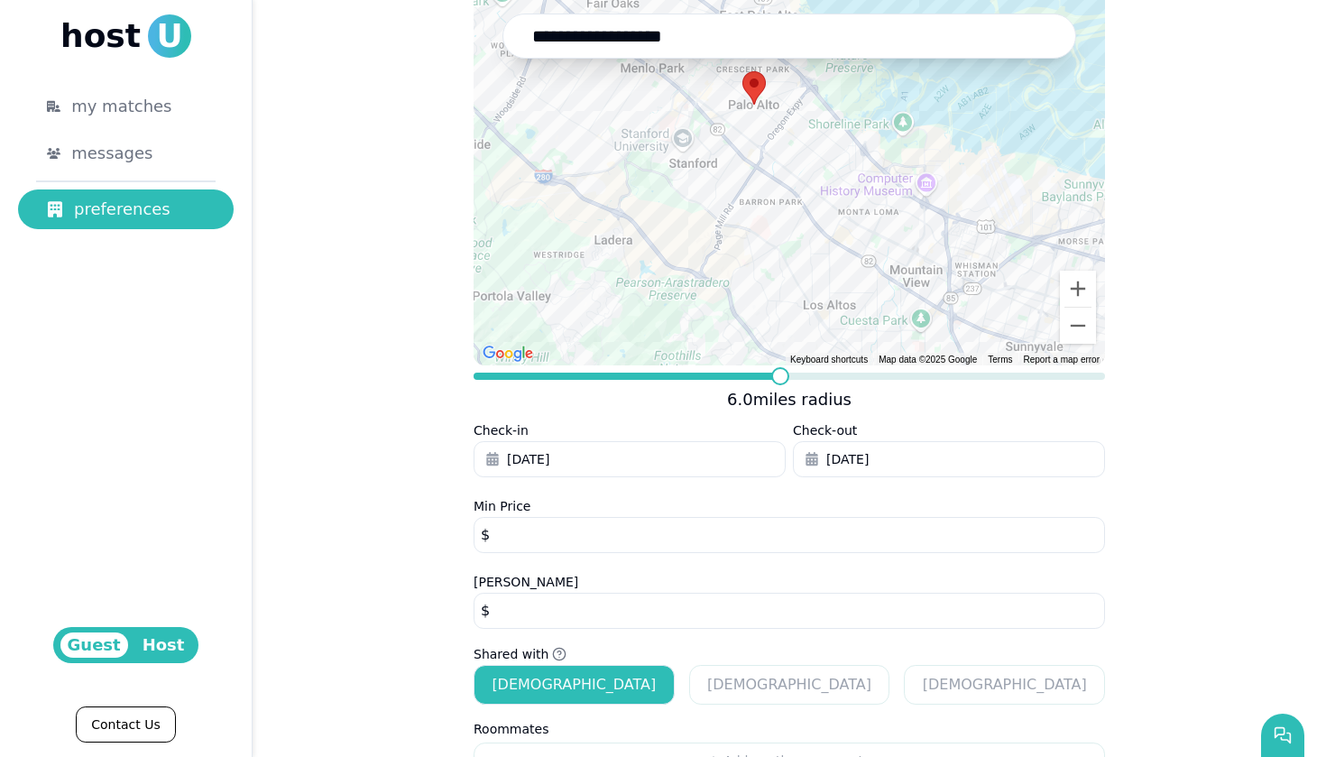
click at [521, 534] on input "***" at bounding box center [790, 535] width 632 height 36
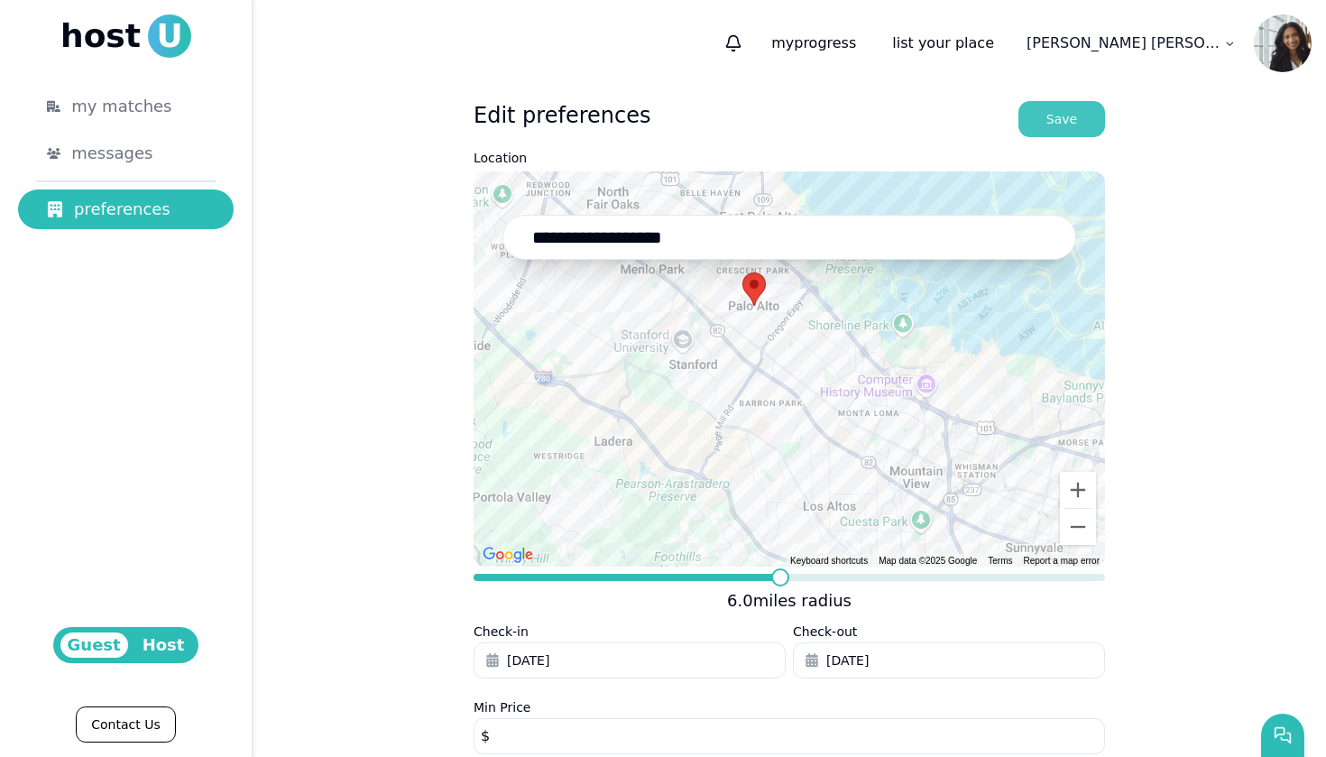
scroll to position [0, 0]
type input "****"
click at [1068, 115] on div "Save" at bounding box center [1061, 119] width 31 height 18
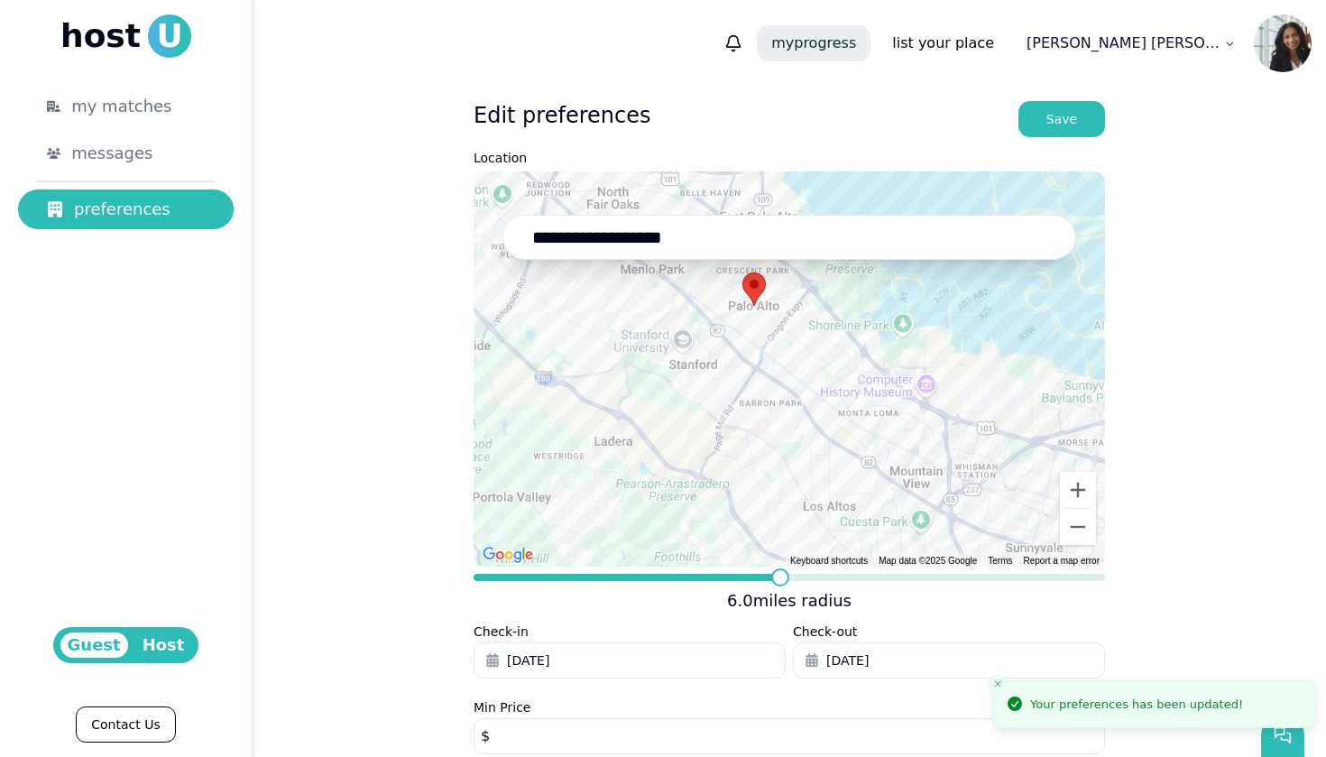
click at [871, 45] on p "my progress" at bounding box center [814, 43] width 114 height 36
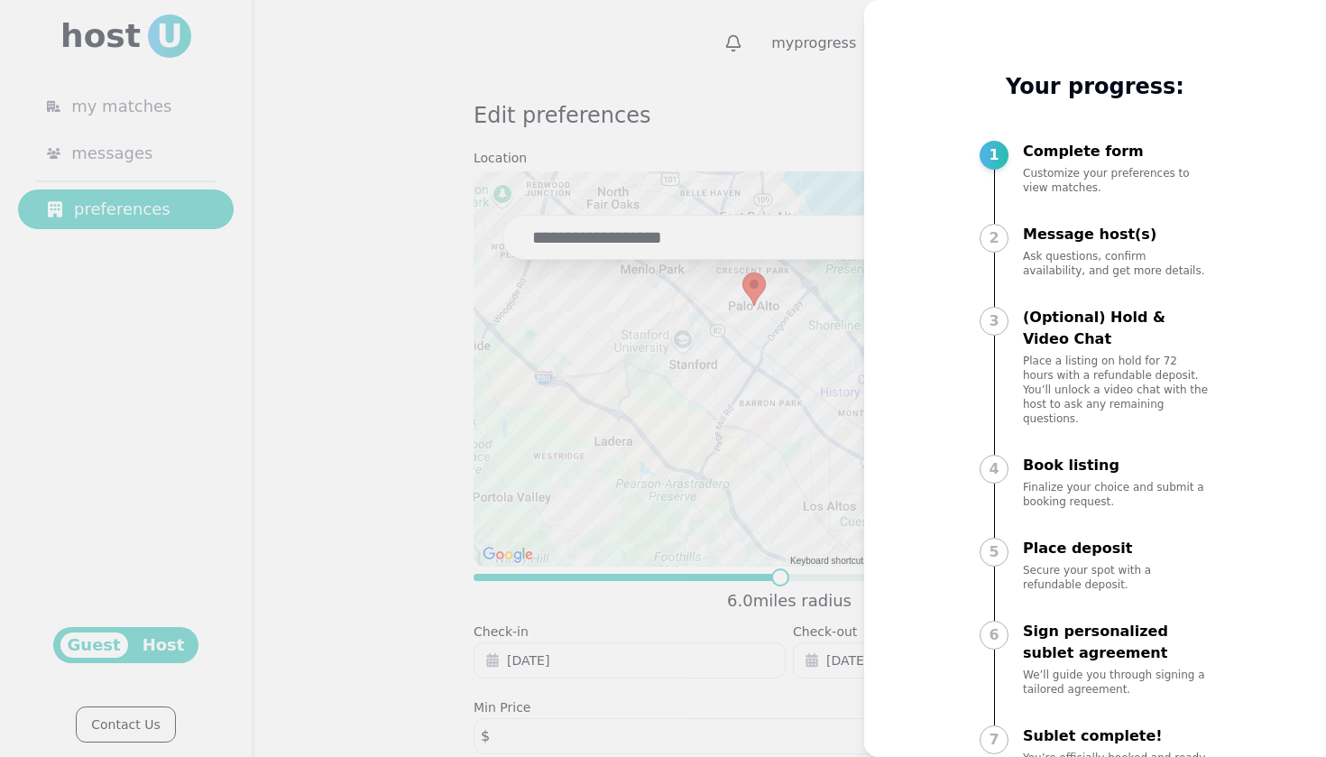
click at [795, 93] on div at bounding box center [663, 378] width 1326 height 757
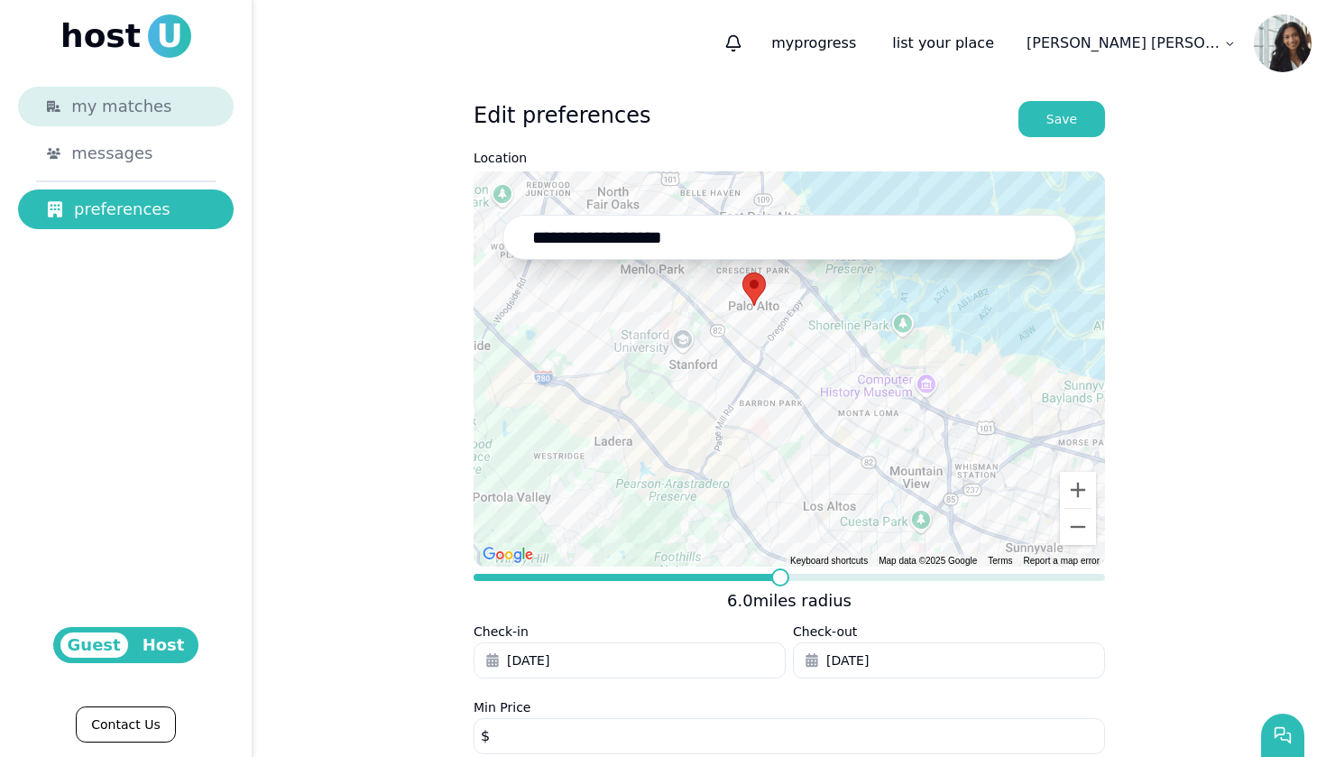
click at [147, 103] on span "my matches" at bounding box center [121, 106] width 100 height 25
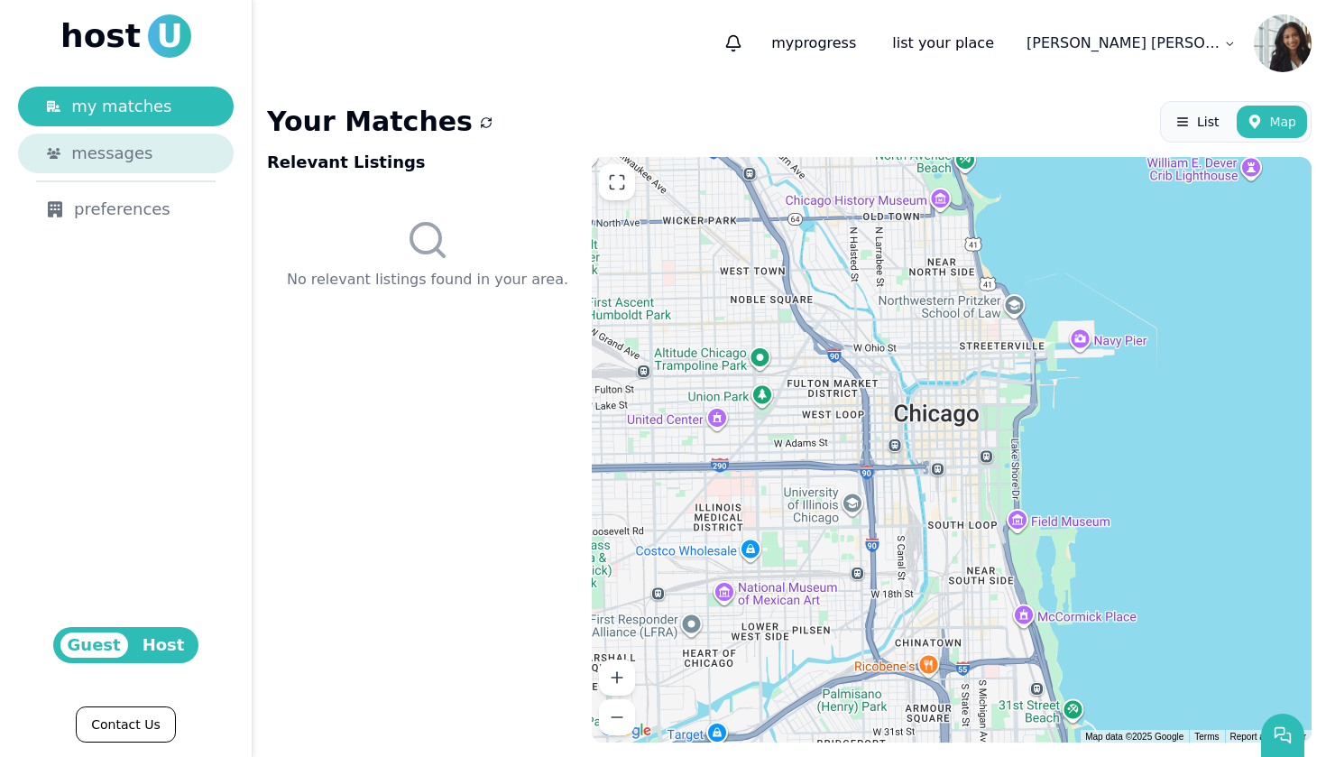
click at [172, 153] on div "messages" at bounding box center [138, 153] width 134 height 25
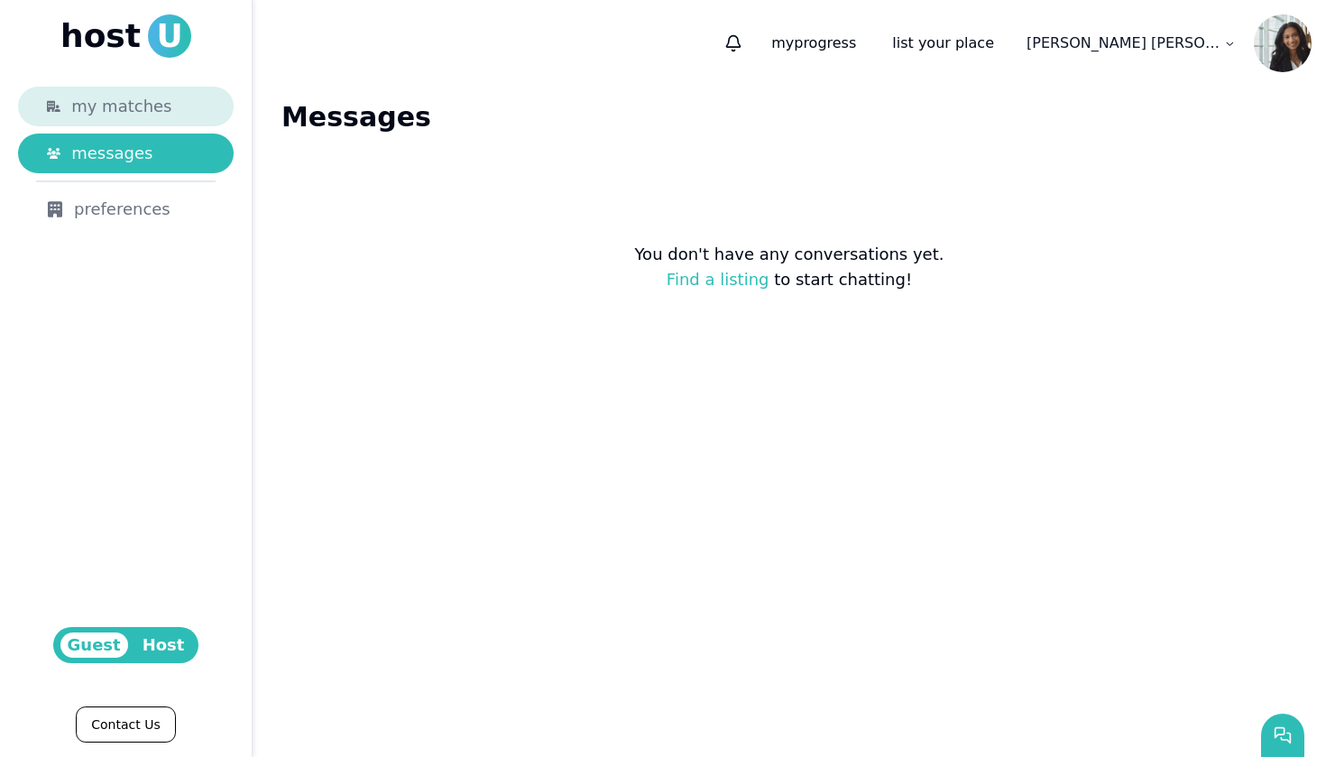
click at [178, 110] on div "my matches" at bounding box center [138, 106] width 134 height 25
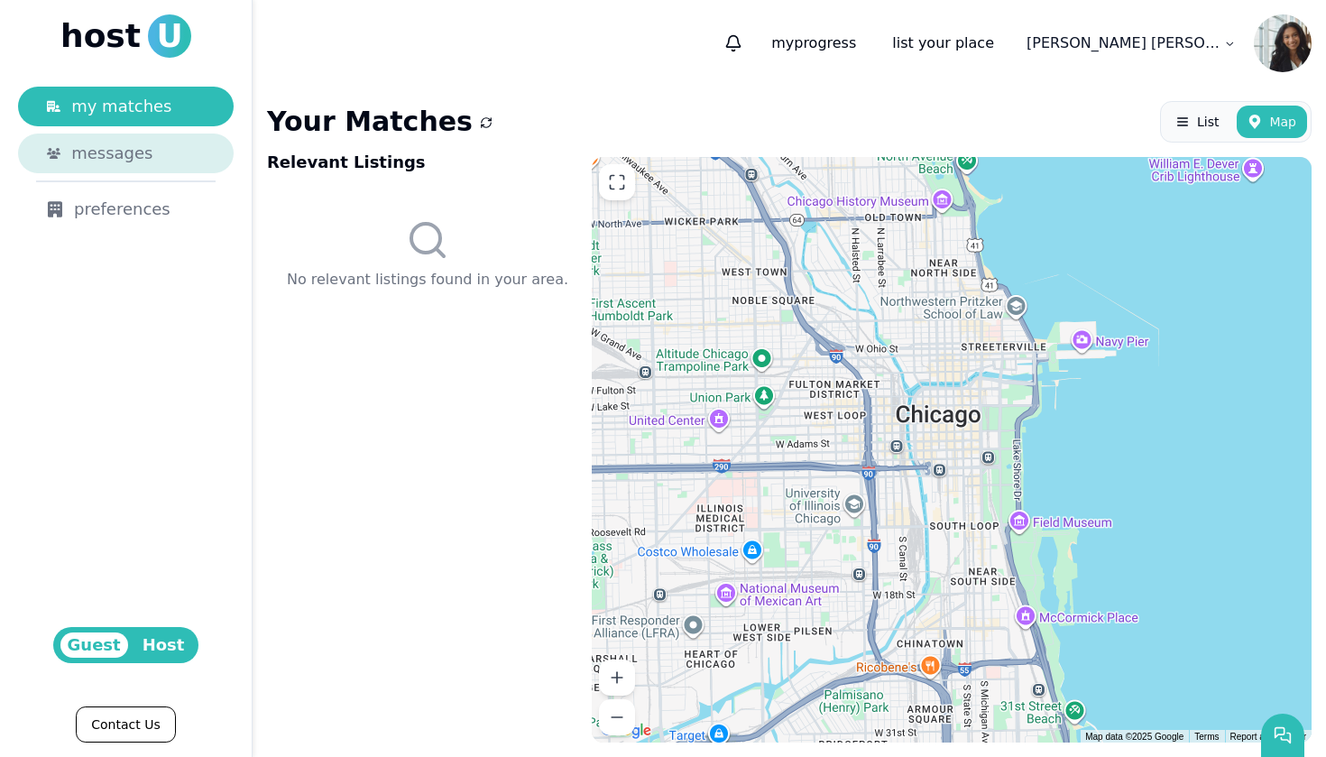
click at [173, 152] on div "messages" at bounding box center [138, 153] width 134 height 25
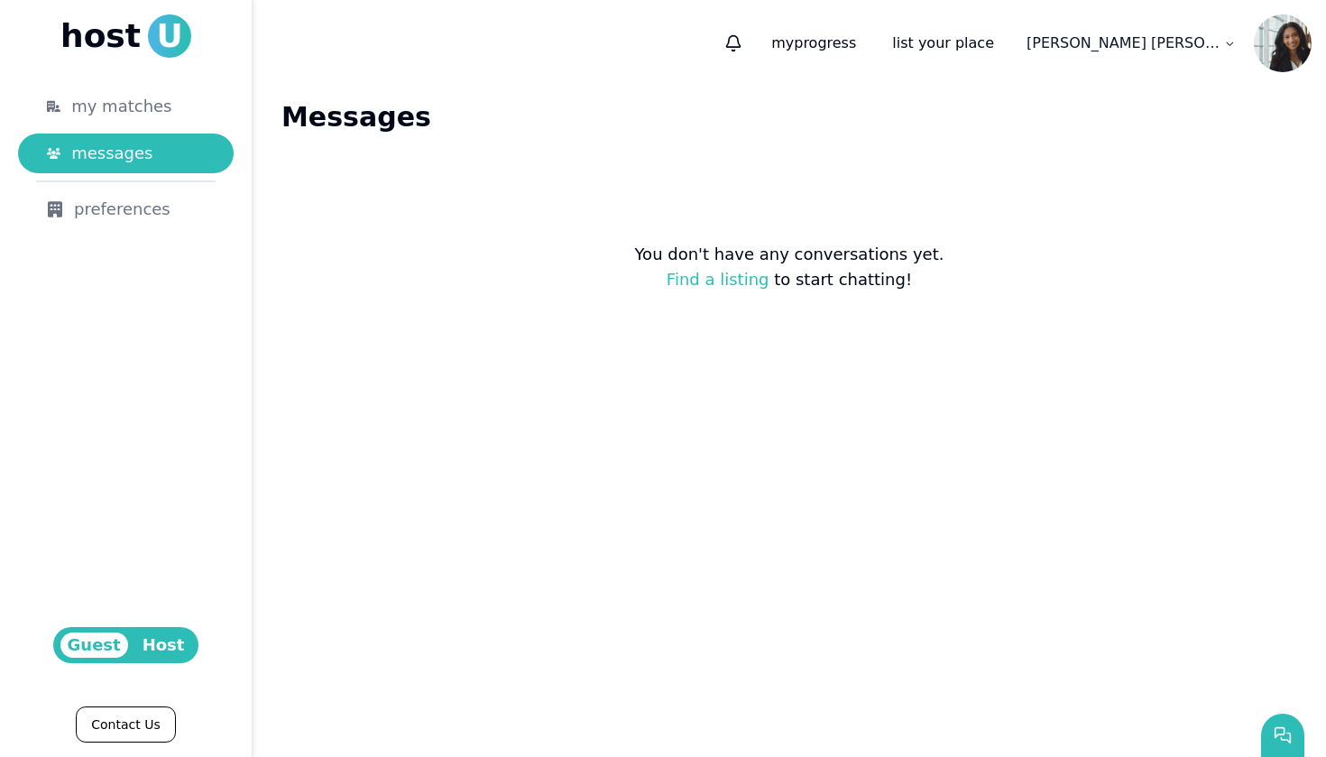
click at [741, 280] on link "Find a listing" at bounding box center [718, 279] width 103 height 19
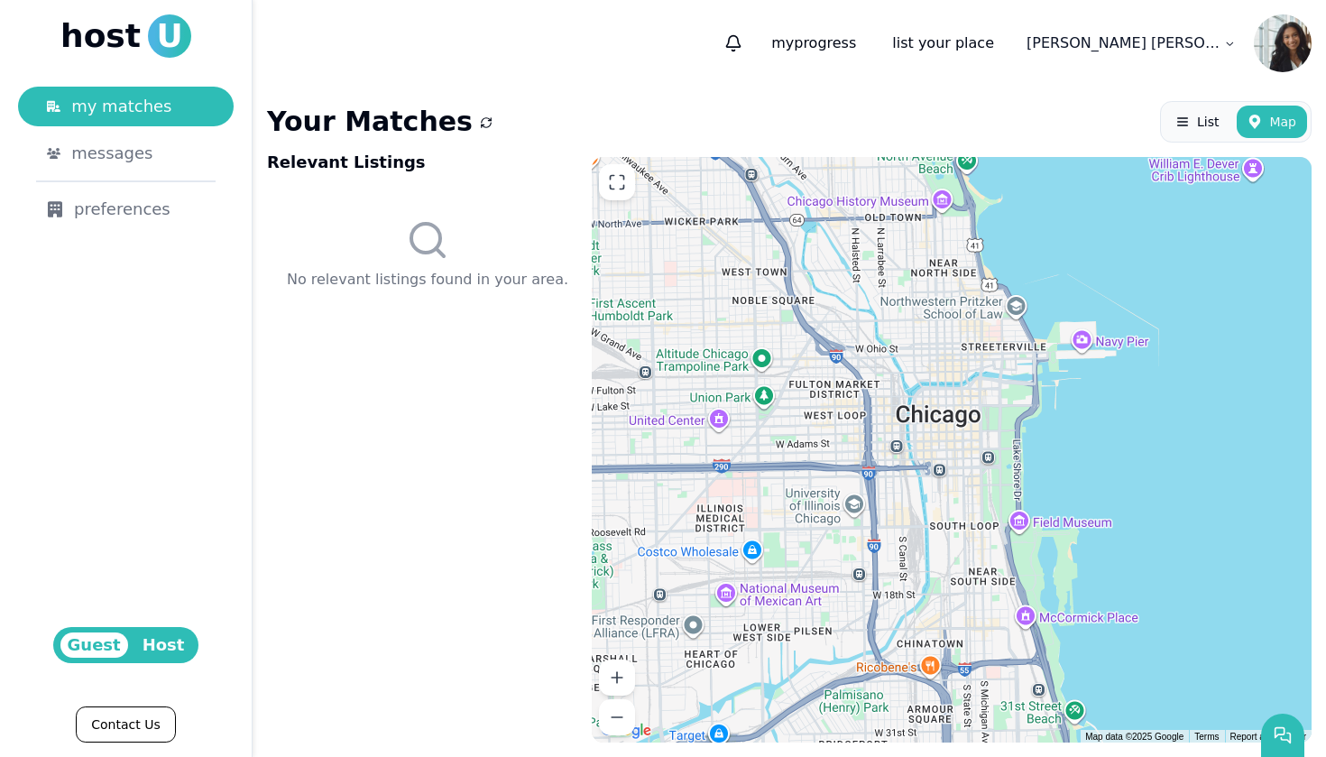
click at [426, 243] on icon at bounding box center [427, 239] width 43 height 43
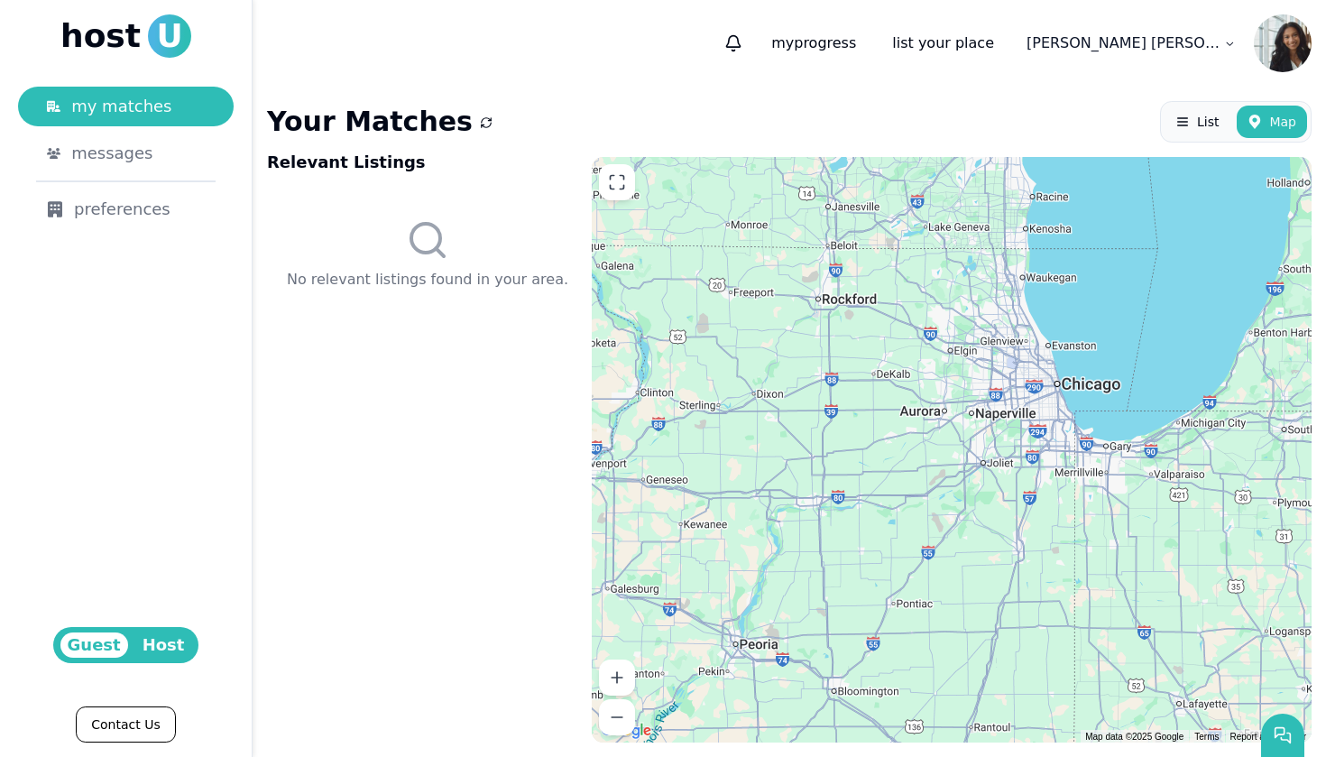
click at [479, 120] on icon "submit" at bounding box center [486, 122] width 15 height 15
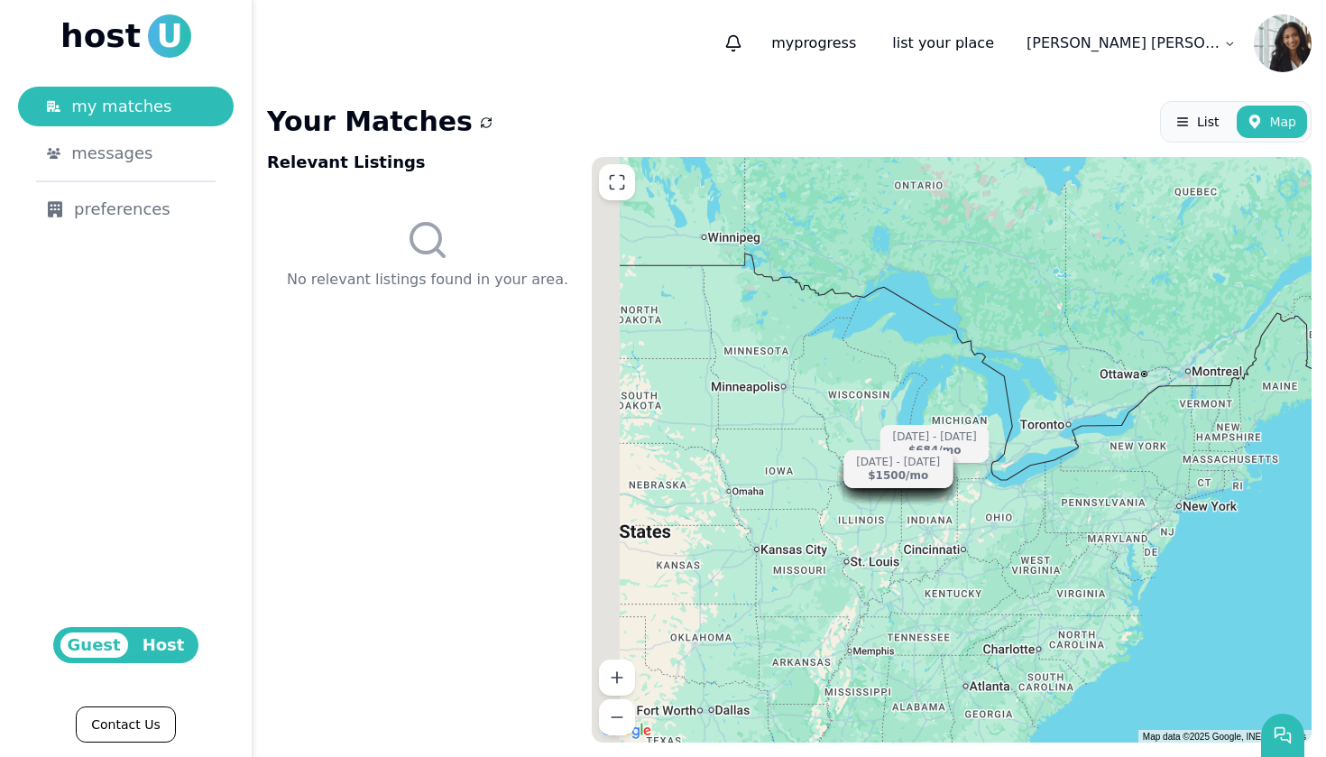
drag, startPoint x: 804, startPoint y: 338, endPoint x: 1325, endPoint y: 303, distance: 522.6
click at [1325, 303] on div "Your Matches List Map Relevant Listings No relevant listings found in your area…" at bounding box center [790, 422] width 1074 height 670
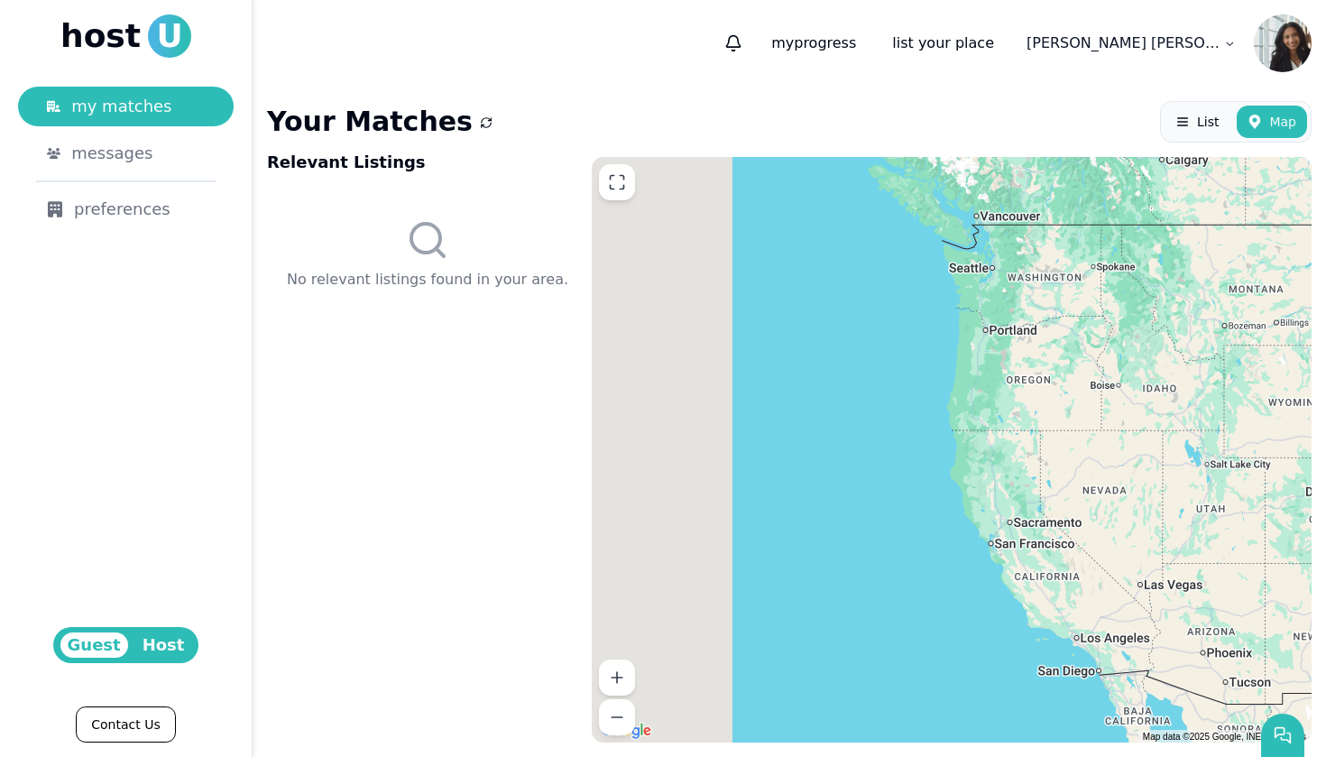
drag, startPoint x: 945, startPoint y: 384, endPoint x: 1325, endPoint y: 383, distance: 379.8
click at [1325, 383] on div "Your Matches List Map Relevant Listings No relevant listings found in your area…" at bounding box center [790, 422] width 1074 height 670
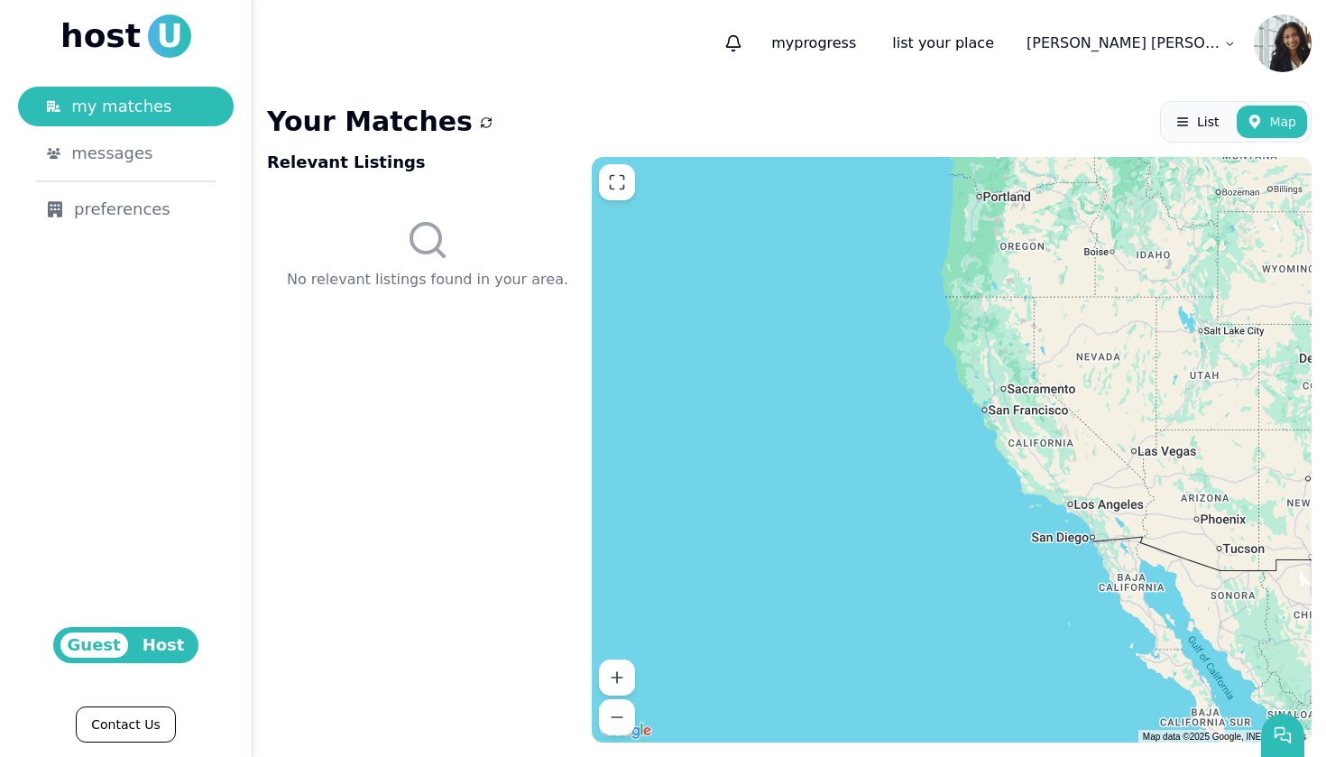
drag, startPoint x: 1188, startPoint y: 509, endPoint x: 1177, endPoint y: 370, distance: 139.4
click at [1177, 370] on div "[DATE] - [DATE] $1400 /[DATE] - [DATE] $1150 /mo Nov [DATE] $1730 /[DATE] - [DA…" at bounding box center [952, 449] width 720 height 585
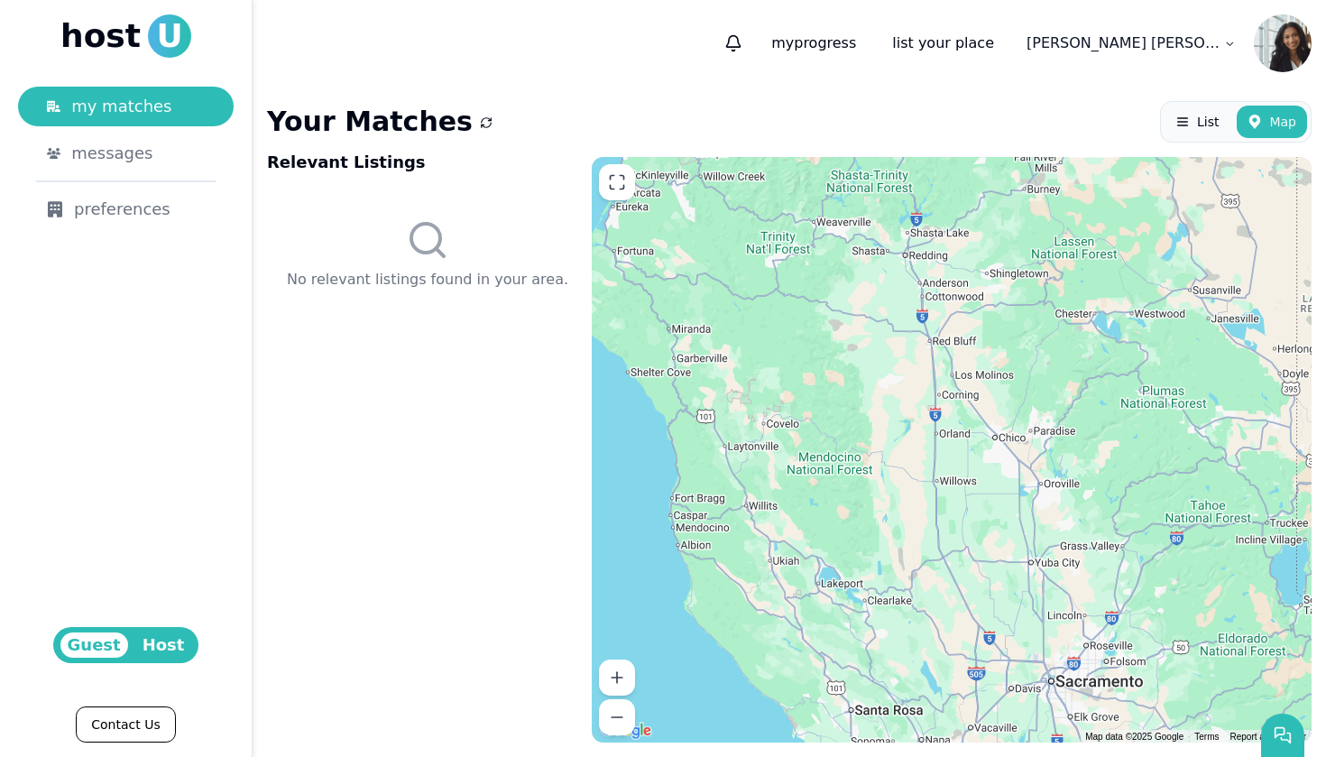
drag, startPoint x: 983, startPoint y: 517, endPoint x: 961, endPoint y: 188, distance: 330.1
click at [960, 189] on div "Loading listings... [DATE] - [DATE] $2250 /[DATE] - [DATE] $1250 /[DATE] - [DAT…" at bounding box center [952, 449] width 720 height 585
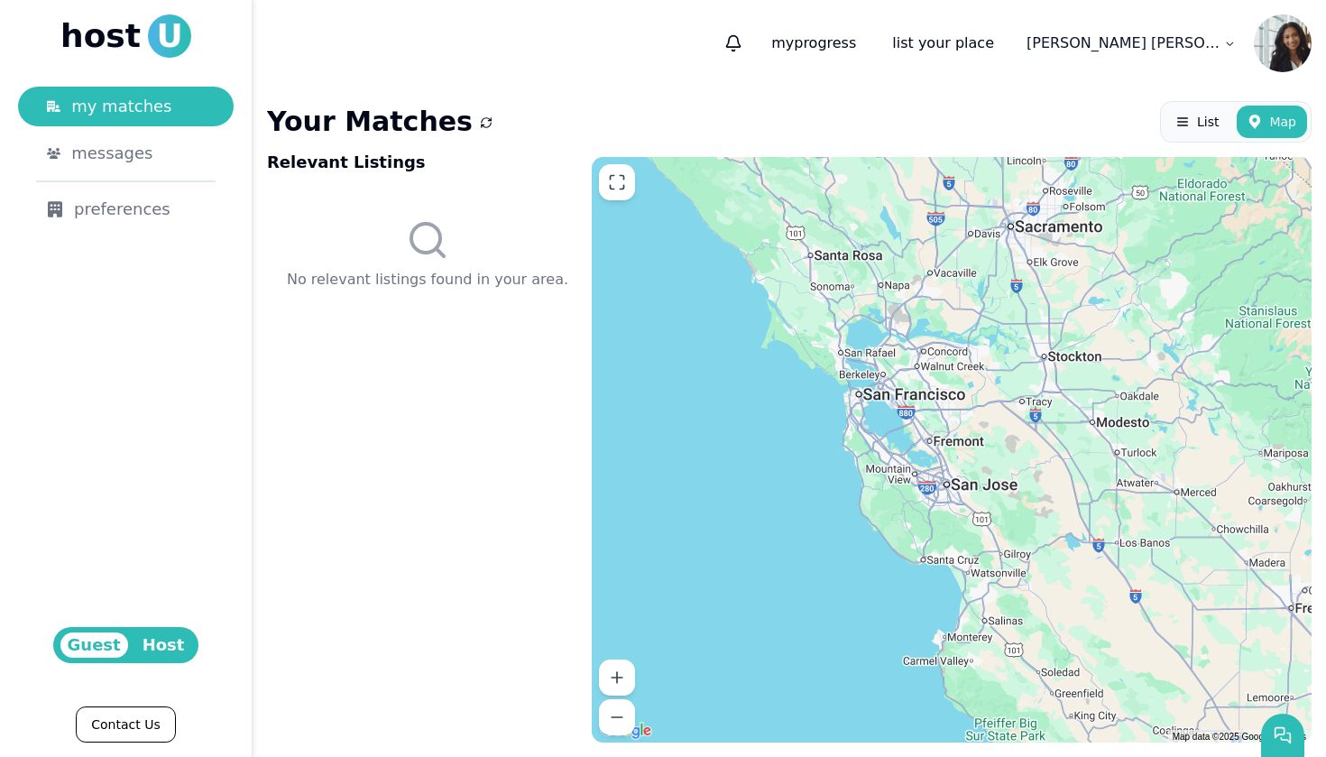
drag, startPoint x: 1008, startPoint y: 329, endPoint x: 940, endPoint y: 85, distance: 253.7
click at [940, 85] on div "my progress list your place [PERSON_NAME] Your Matches List Map Relevant Listin…" at bounding box center [790, 378] width 1074 height 757
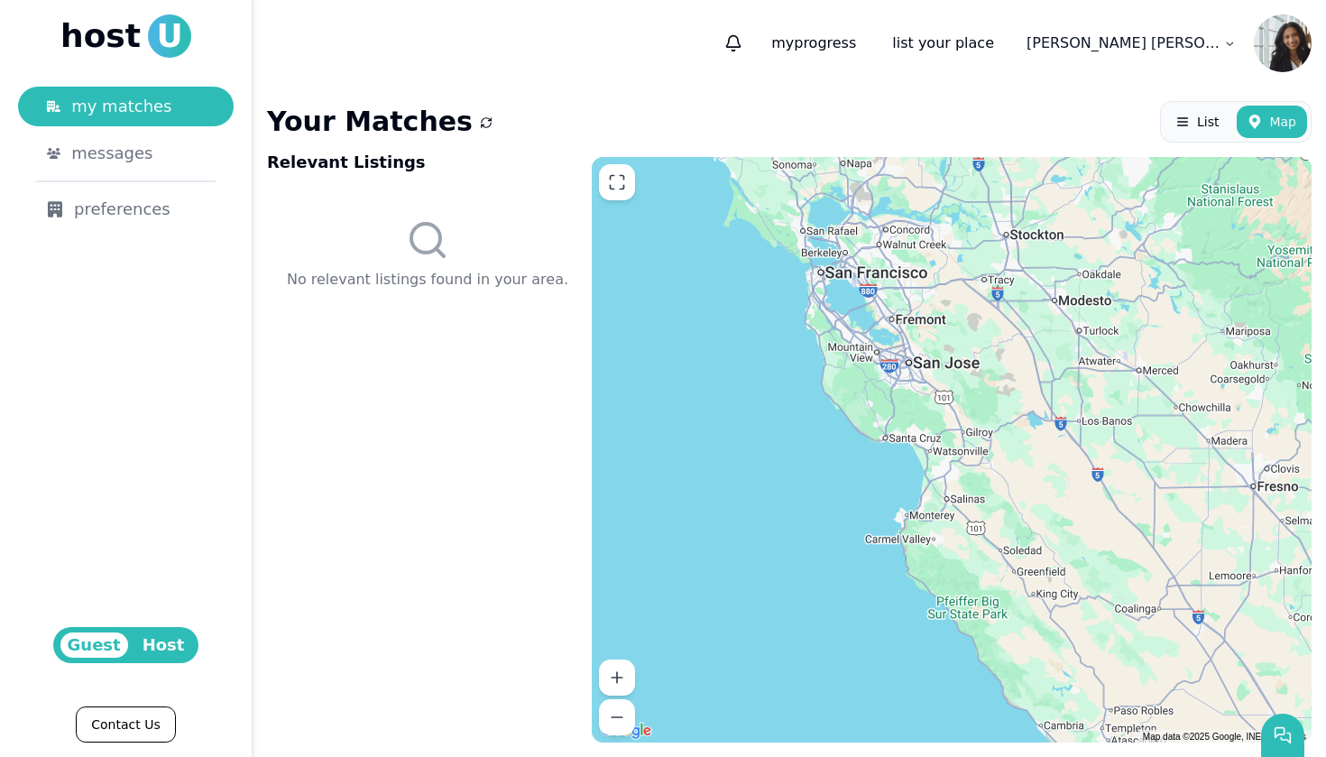
drag, startPoint x: 835, startPoint y: 272, endPoint x: 862, endPoint y: 374, distance: 106.3
click at [862, 374] on div "[DATE] - [DATE] $2250 /[DATE] - [DATE] $1250 /[DATE] - [DATE] $875 /[DATE] - [D…" at bounding box center [952, 449] width 720 height 585
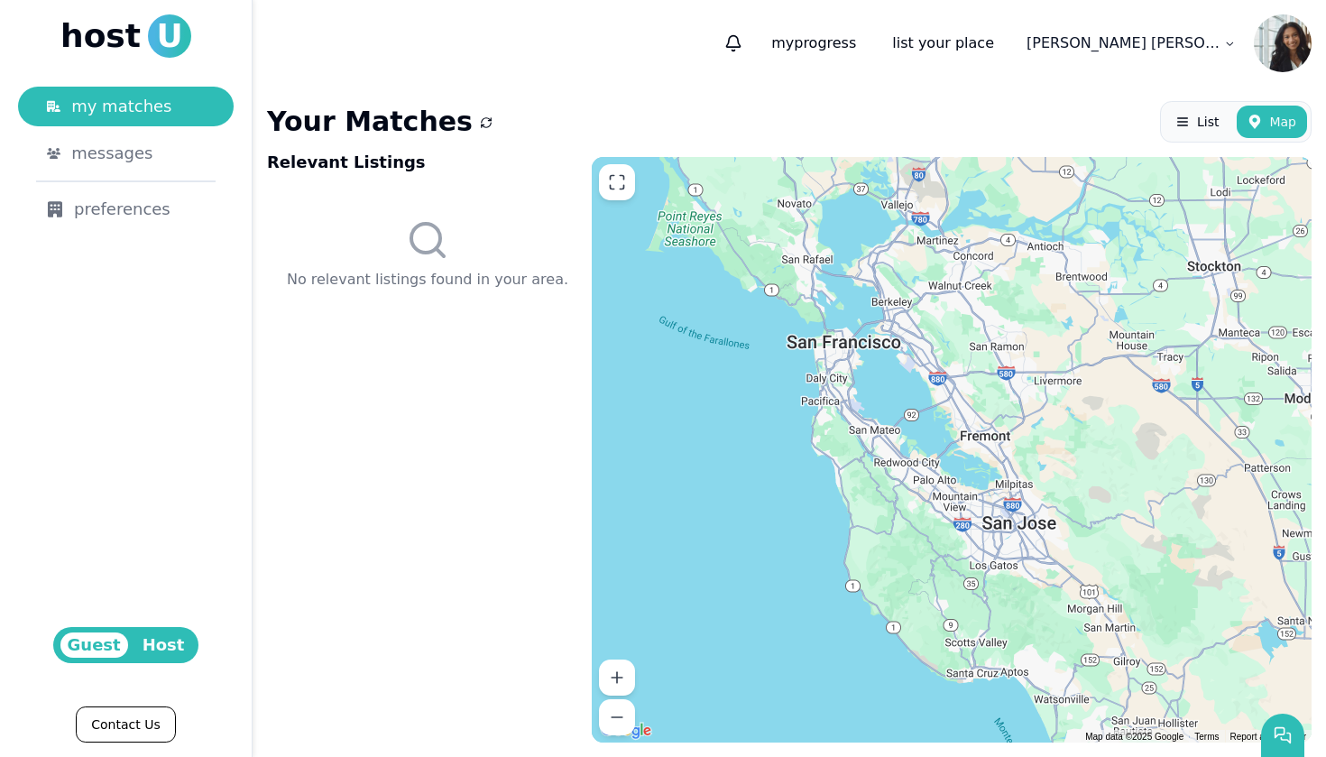
drag, startPoint x: 908, startPoint y: 275, endPoint x: 958, endPoint y: 476, distance: 207.4
click at [958, 476] on div at bounding box center [952, 449] width 720 height 585
